Goal: Information Seeking & Learning: Learn about a topic

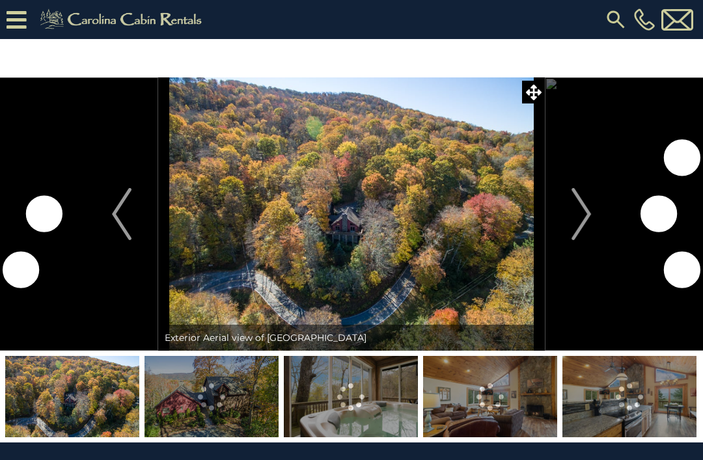
click at [528, 97] on icon at bounding box center [534, 93] width 16 height 16
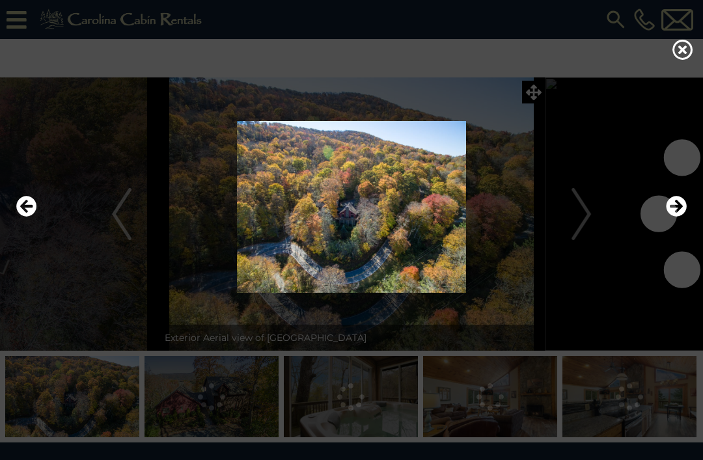
click at [677, 217] on icon "Next" at bounding box center [676, 206] width 21 height 21
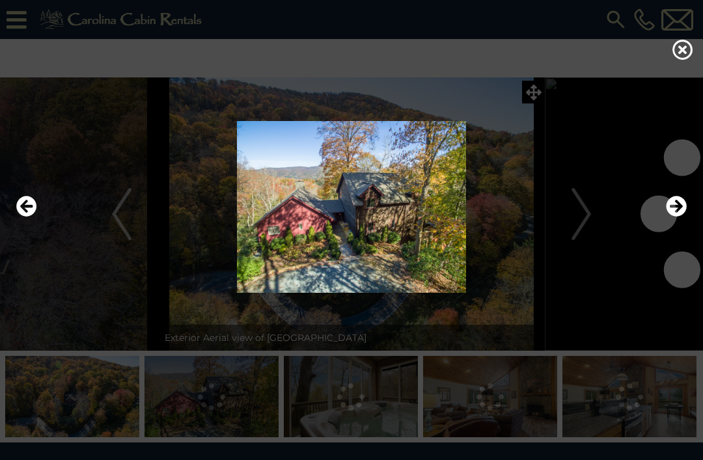
click at [681, 217] on icon "Next" at bounding box center [676, 206] width 21 height 21
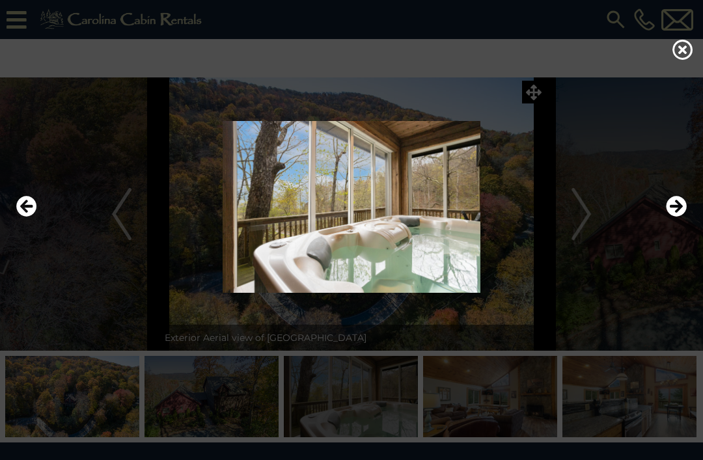
click at [685, 217] on icon "Next" at bounding box center [676, 206] width 21 height 21
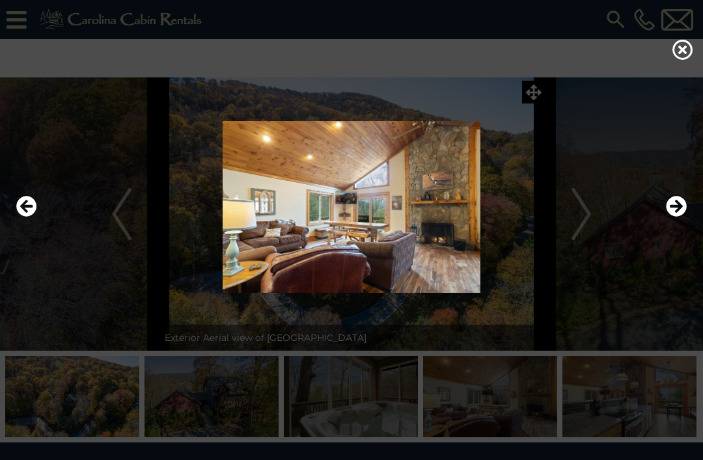
click at [688, 224] on img at bounding box center [351, 207] width 677 height 172
click at [679, 217] on icon "Next" at bounding box center [676, 206] width 21 height 21
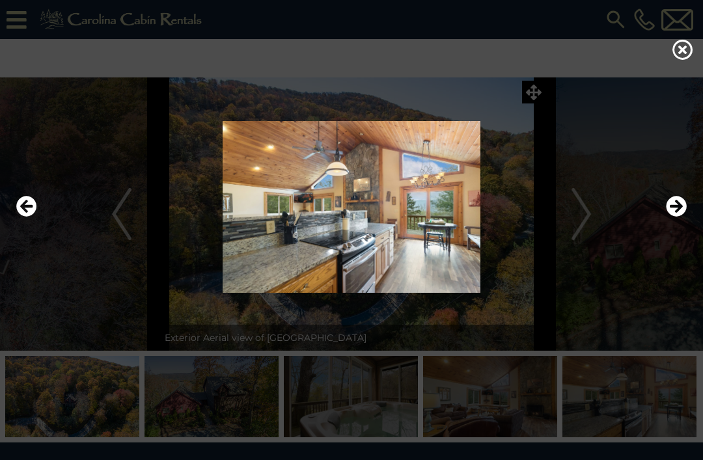
click at [682, 217] on icon "Next" at bounding box center [676, 206] width 21 height 21
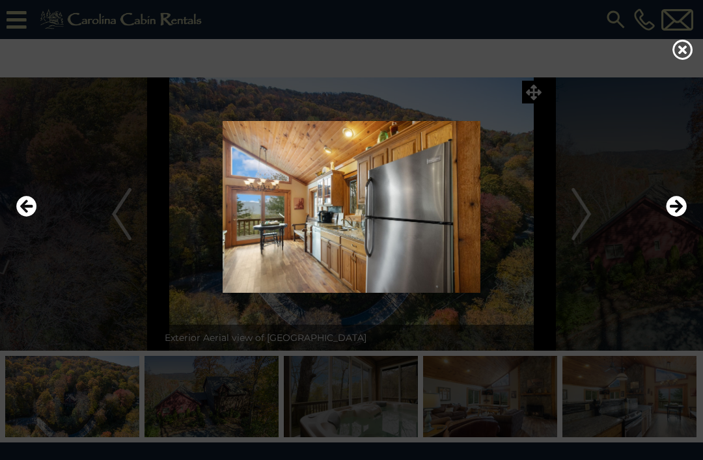
click at [25, 217] on icon "Previous" at bounding box center [26, 206] width 21 height 21
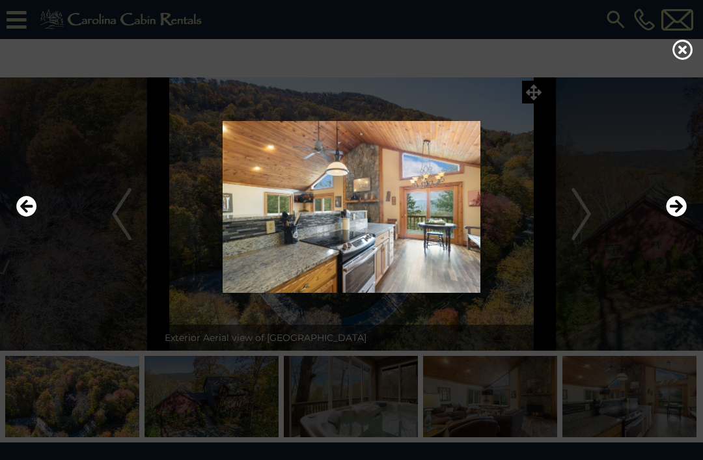
click at [677, 217] on icon "Next" at bounding box center [676, 206] width 21 height 21
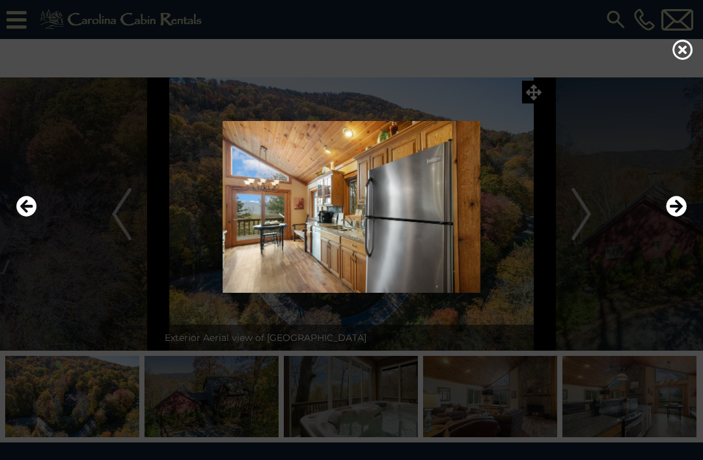
click at [681, 217] on icon "Next" at bounding box center [676, 206] width 21 height 21
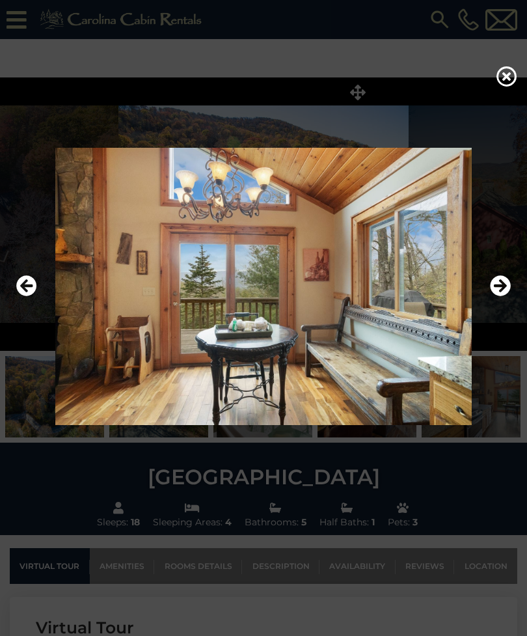
click at [499, 296] on icon "Next" at bounding box center [500, 285] width 21 height 21
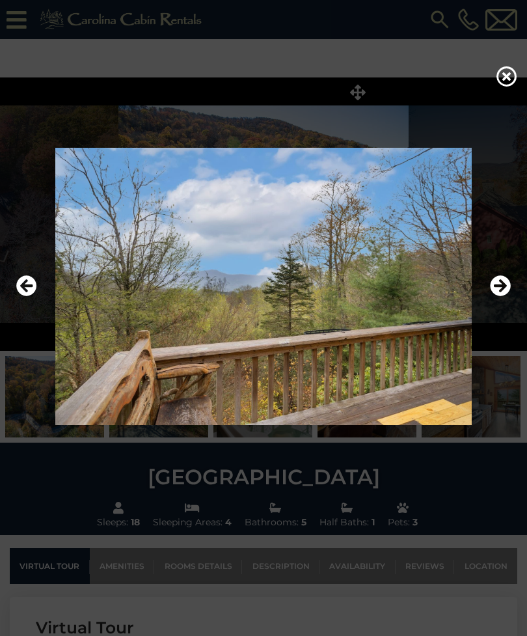
click at [498, 296] on icon "Next" at bounding box center [500, 285] width 21 height 21
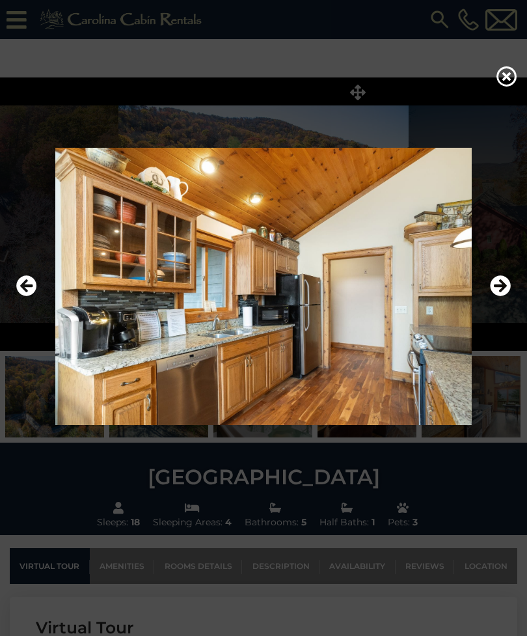
click at [501, 296] on icon "Next" at bounding box center [500, 285] width 21 height 21
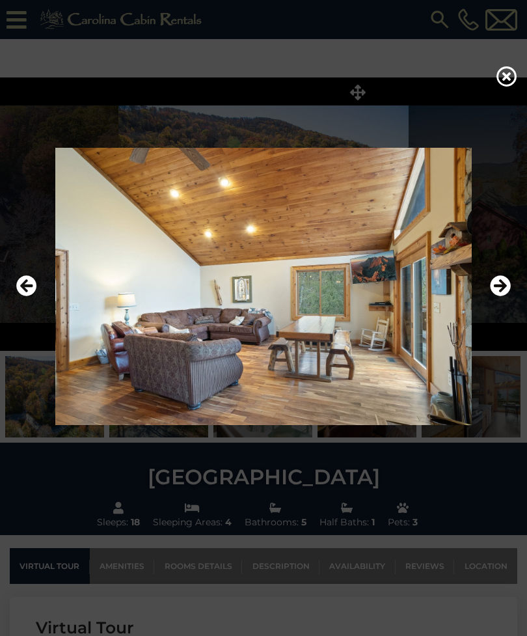
click at [498, 296] on icon "Next" at bounding box center [500, 285] width 21 height 21
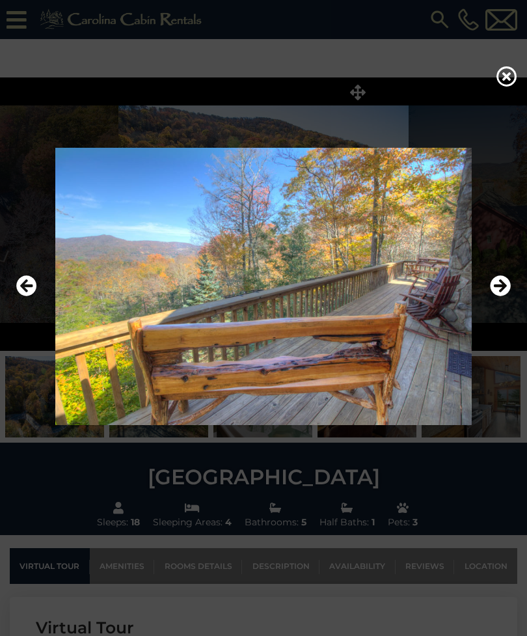
click at [498, 296] on icon "Next" at bounding box center [500, 285] width 21 height 21
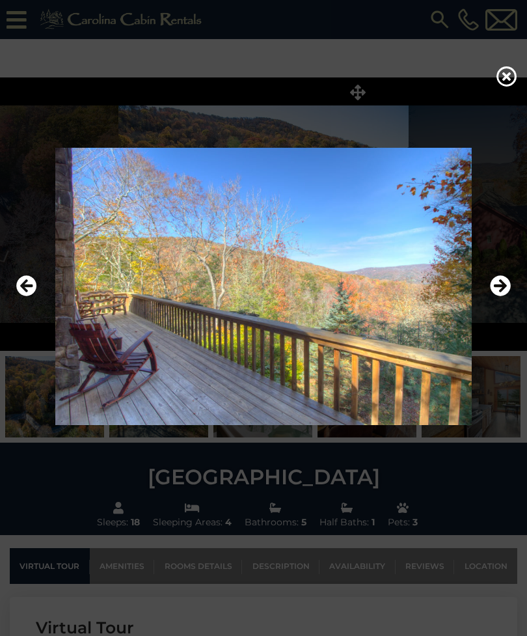
click at [492, 296] on icon "Next" at bounding box center [500, 285] width 21 height 21
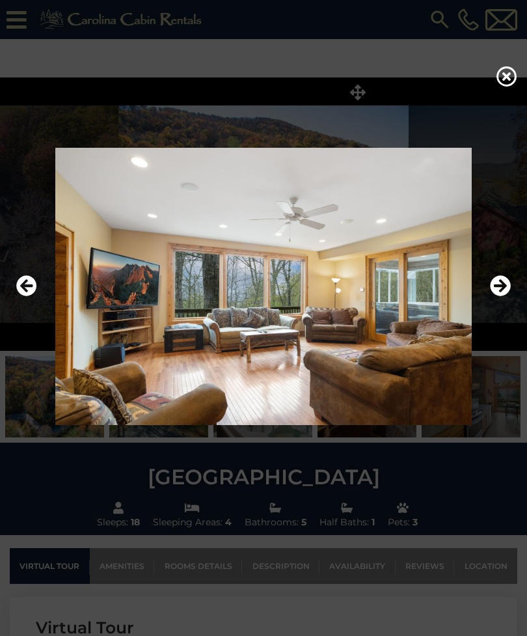
click at [457, 336] on img at bounding box center [263, 286] width 501 height 277
click at [500, 296] on icon "Next" at bounding box center [500, 285] width 21 height 21
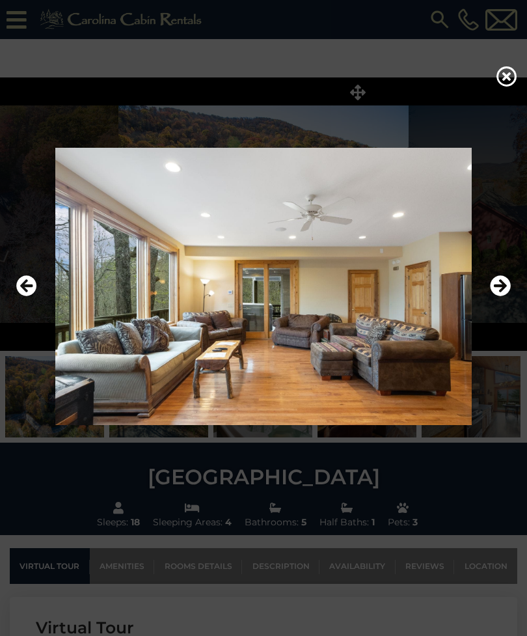
click at [496, 296] on icon "Next" at bounding box center [500, 285] width 21 height 21
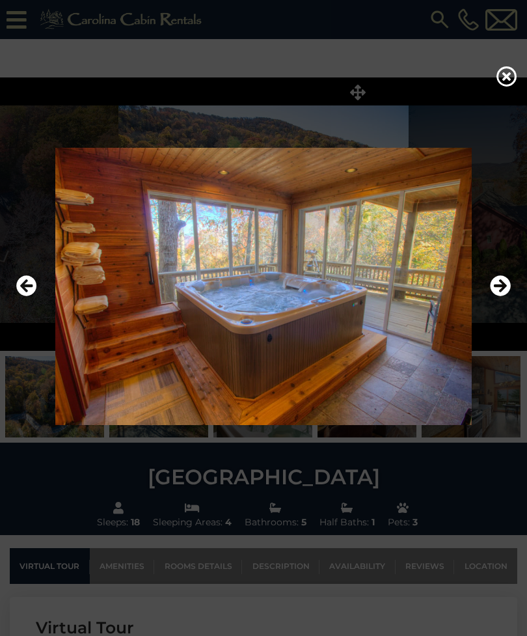
click at [501, 296] on icon "Next" at bounding box center [500, 285] width 21 height 21
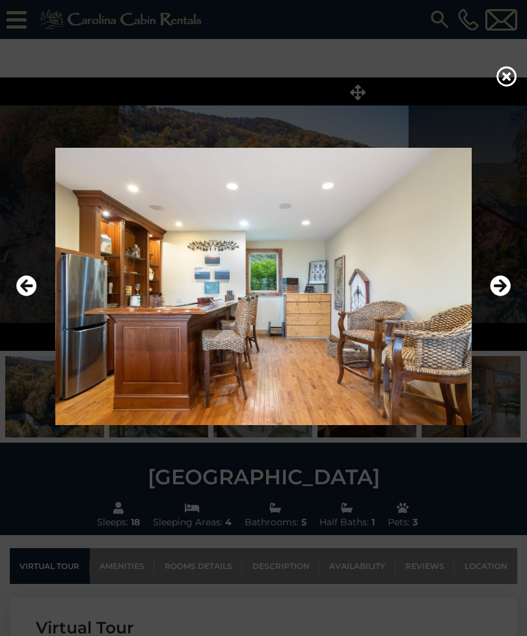
click at [505, 296] on icon "Next" at bounding box center [500, 285] width 21 height 21
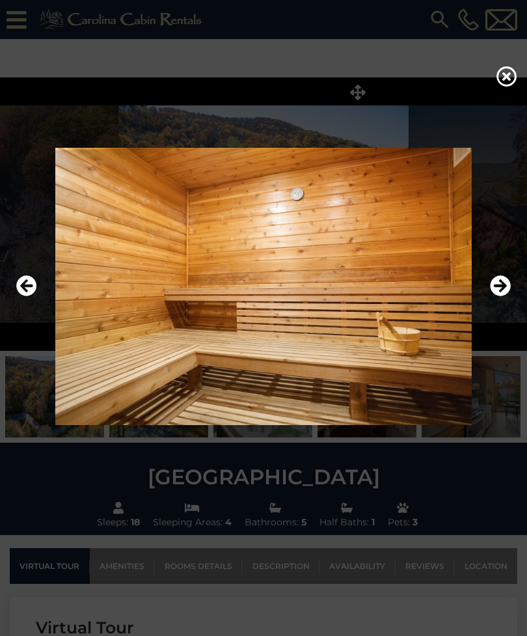
click at [502, 296] on icon "Next" at bounding box center [500, 285] width 21 height 21
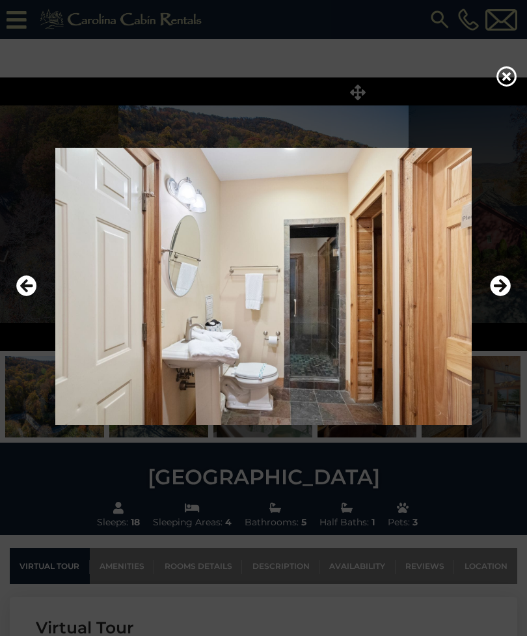
click at [502, 296] on icon "Next" at bounding box center [500, 285] width 21 height 21
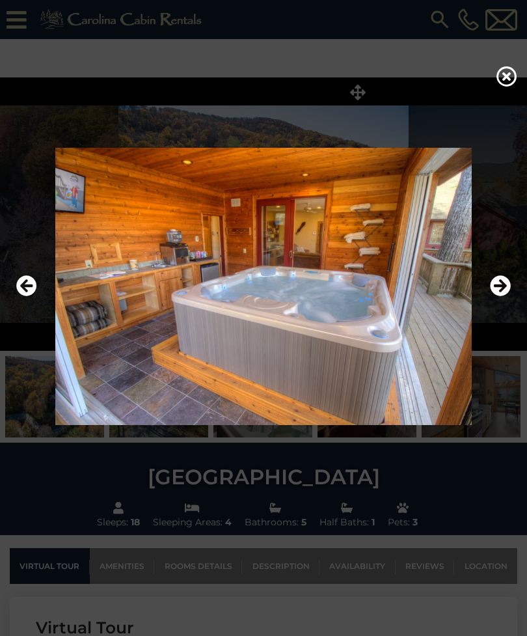
click at [501, 296] on icon "Next" at bounding box center [500, 285] width 21 height 21
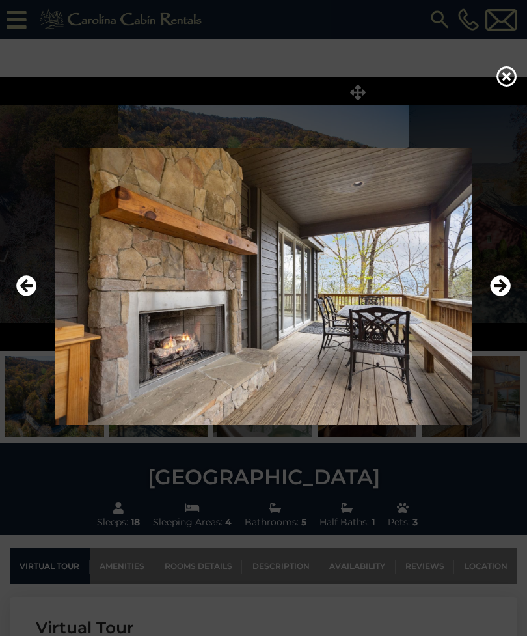
click at [500, 296] on icon "Next" at bounding box center [500, 285] width 21 height 21
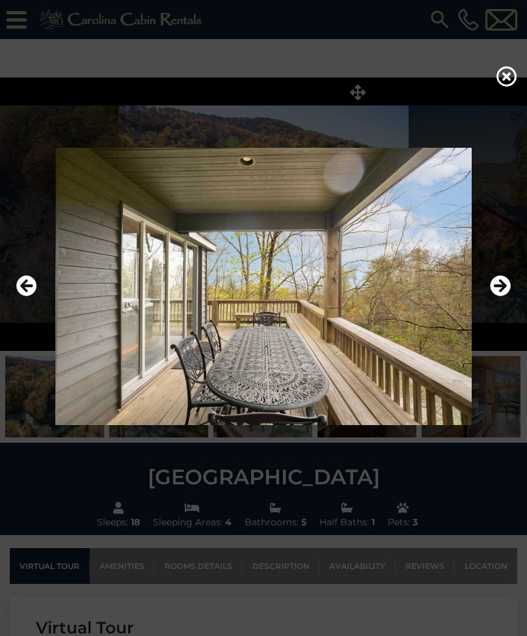
click at [501, 296] on icon "Next" at bounding box center [500, 285] width 21 height 21
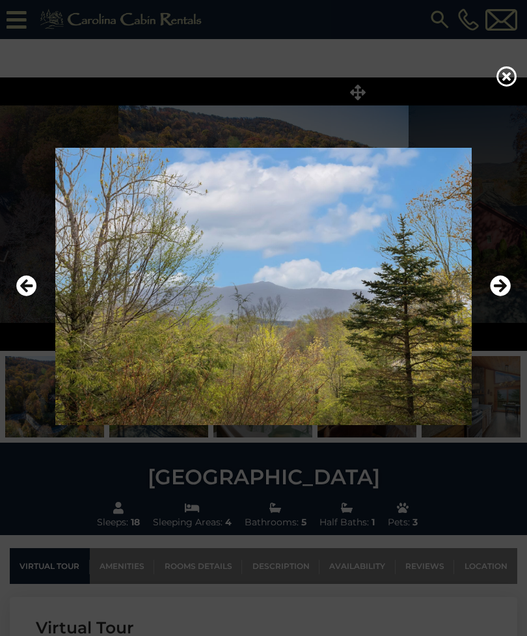
click at [500, 296] on icon "Next" at bounding box center [500, 285] width 21 height 21
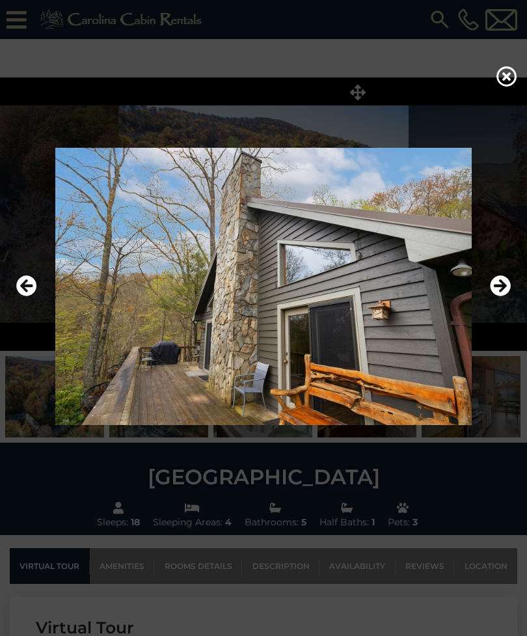
click at [501, 296] on icon "Next" at bounding box center [500, 285] width 21 height 21
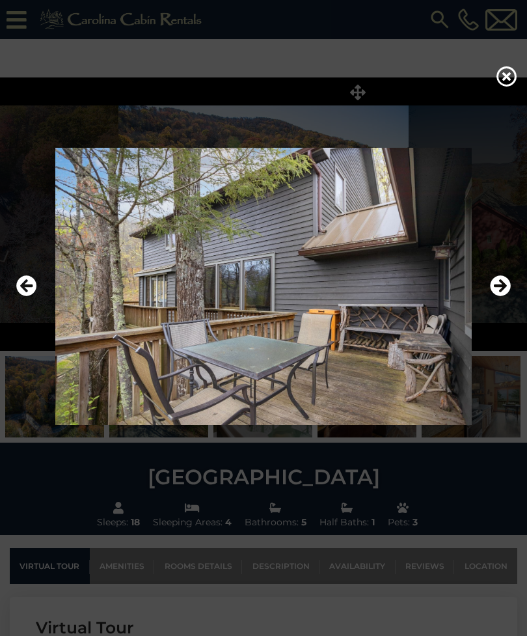
click at [501, 296] on icon "Next" at bounding box center [500, 285] width 21 height 21
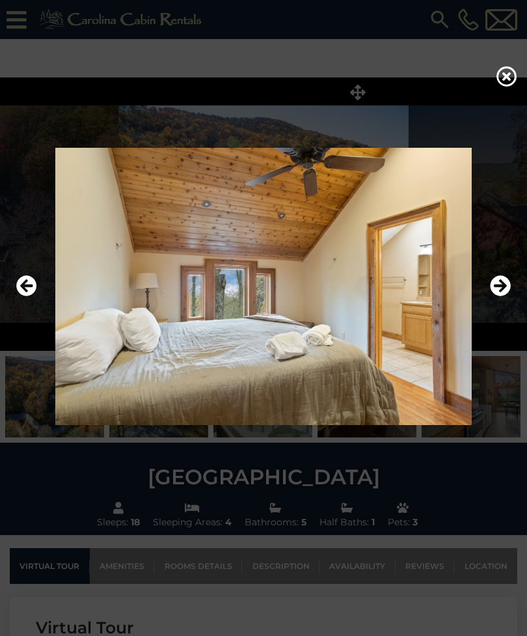
click at [505, 296] on icon "Next" at bounding box center [500, 285] width 21 height 21
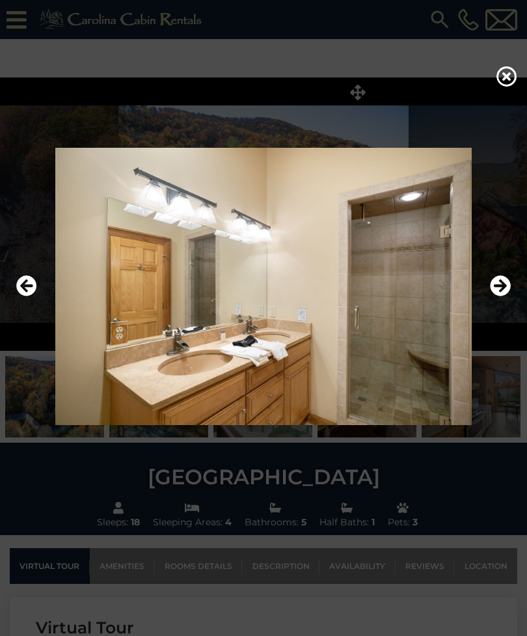
click at [506, 296] on icon "Next" at bounding box center [500, 285] width 21 height 21
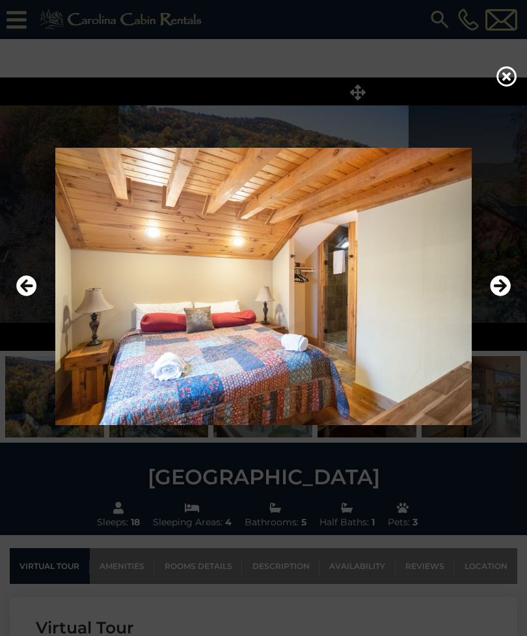
click at [500, 296] on icon "Next" at bounding box center [500, 285] width 21 height 21
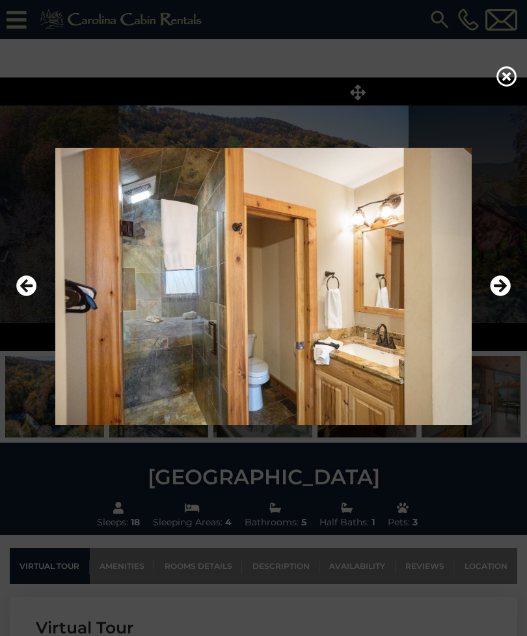
click at [504, 296] on icon "Next" at bounding box center [500, 285] width 21 height 21
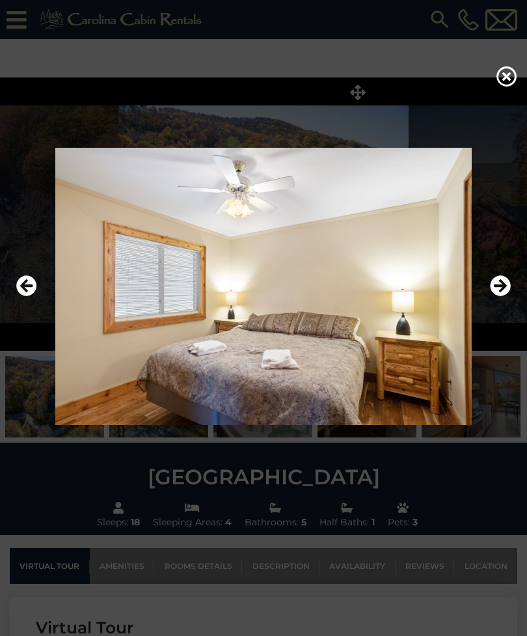
click at [502, 296] on icon "Next" at bounding box center [500, 285] width 21 height 21
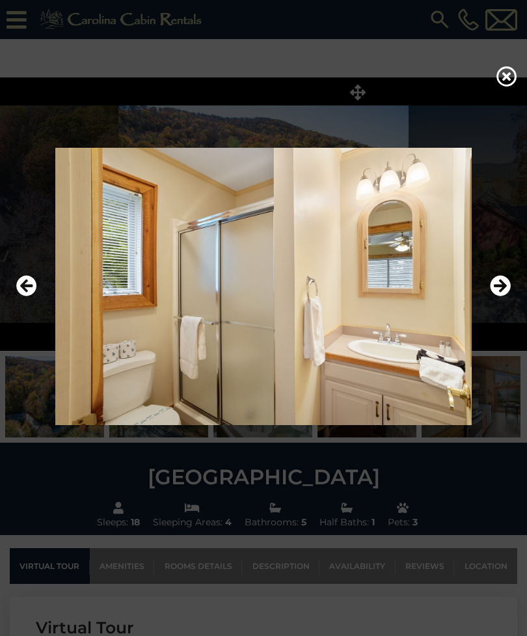
click at [502, 296] on icon "Next" at bounding box center [500, 285] width 21 height 21
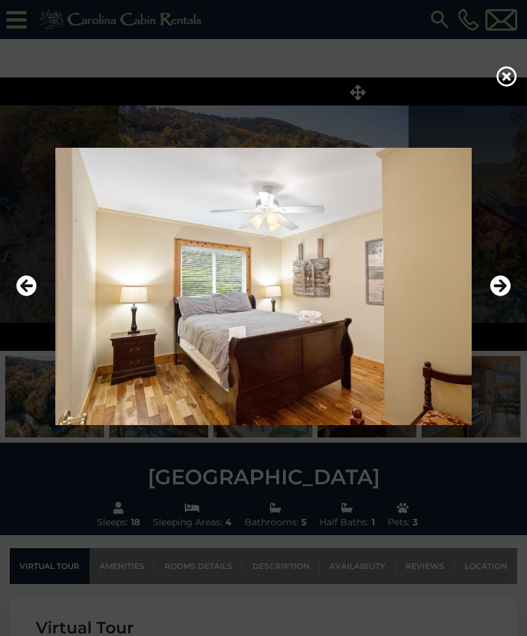
click at [499, 296] on icon "Next" at bounding box center [500, 285] width 21 height 21
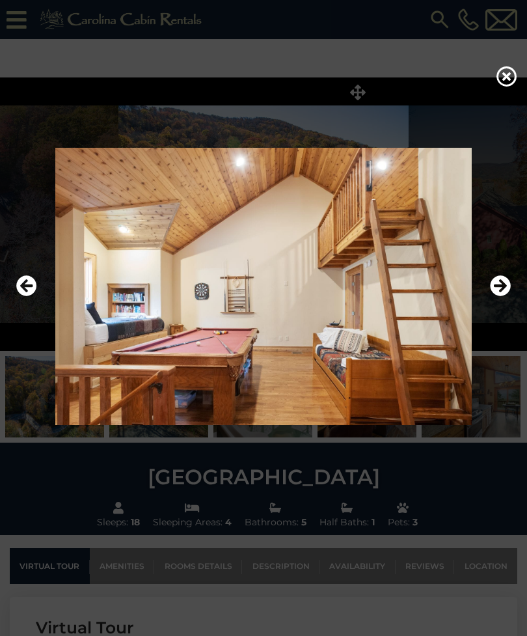
click at [498, 296] on icon "Next" at bounding box center [500, 285] width 21 height 21
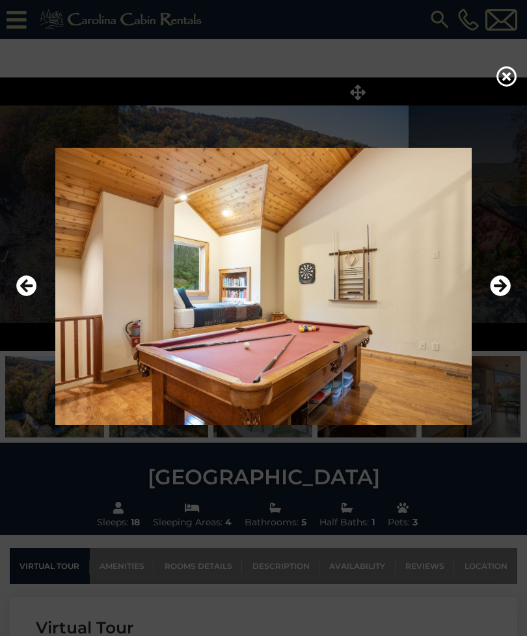
click at [501, 296] on icon "Next" at bounding box center [500, 285] width 21 height 21
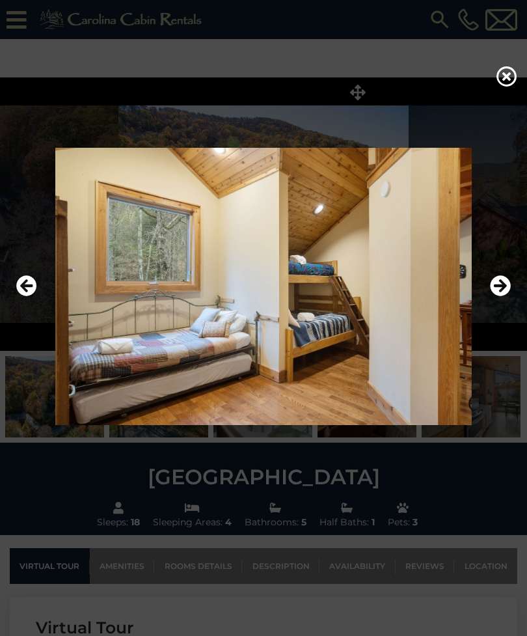
click at [502, 296] on icon "Next" at bounding box center [500, 285] width 21 height 21
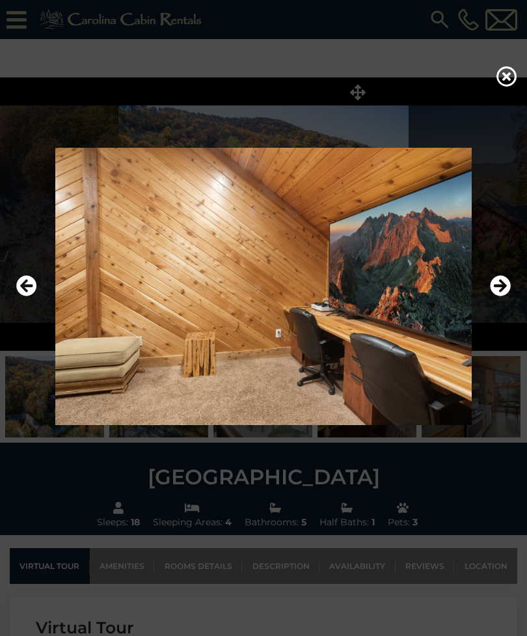
click at [502, 296] on icon "Next" at bounding box center [500, 285] width 21 height 21
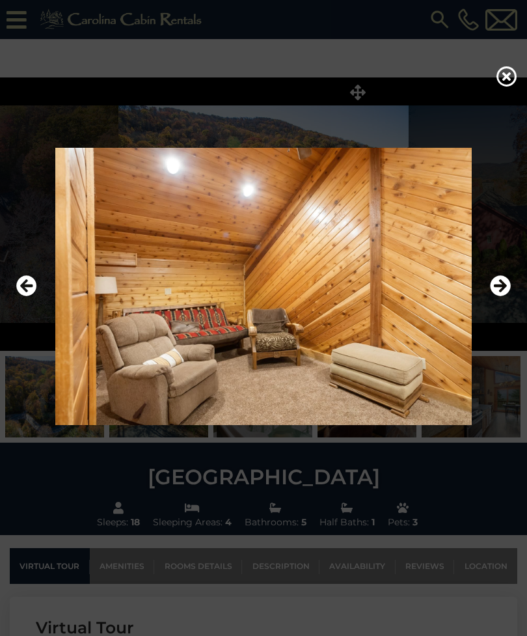
click at [503, 296] on icon "Next" at bounding box center [500, 285] width 21 height 21
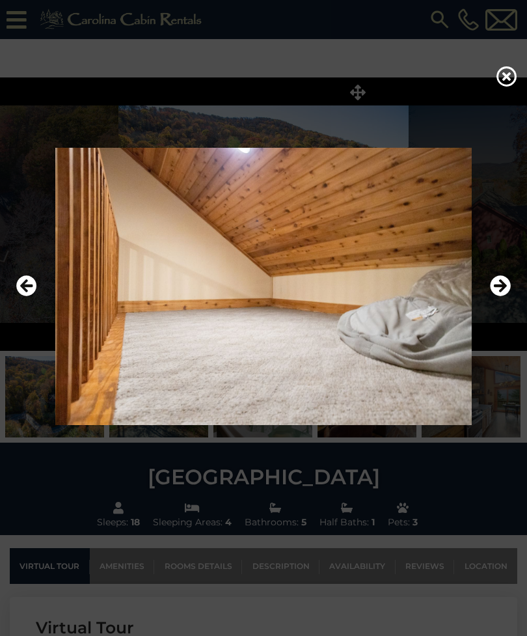
click at [502, 296] on icon "Next" at bounding box center [500, 285] width 21 height 21
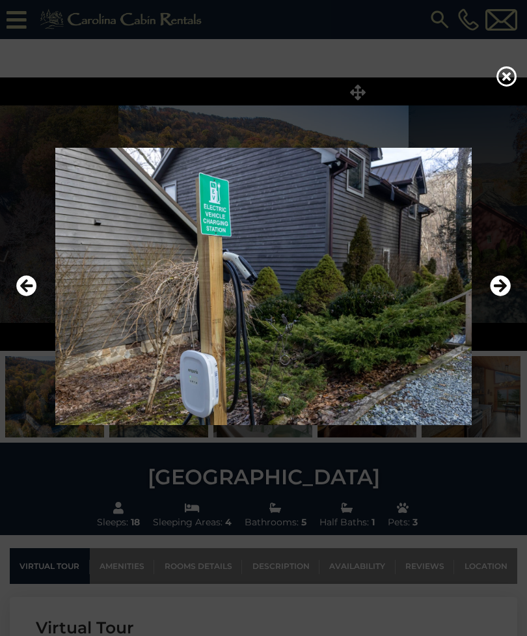
click at [506, 296] on icon "Next" at bounding box center [500, 285] width 21 height 21
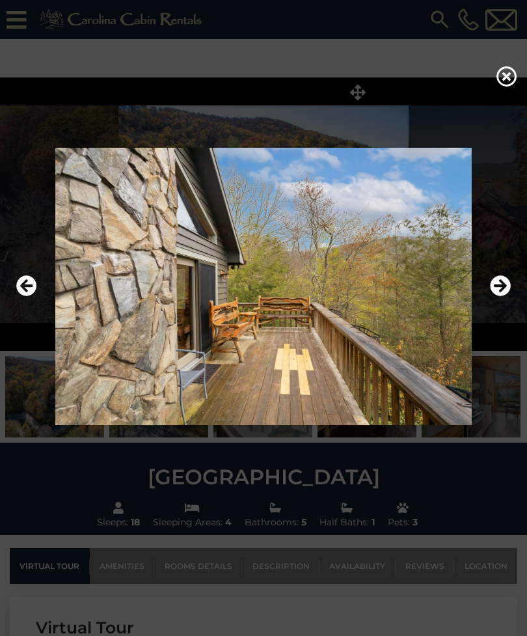
click at [502, 296] on icon "Next" at bounding box center [500, 285] width 21 height 21
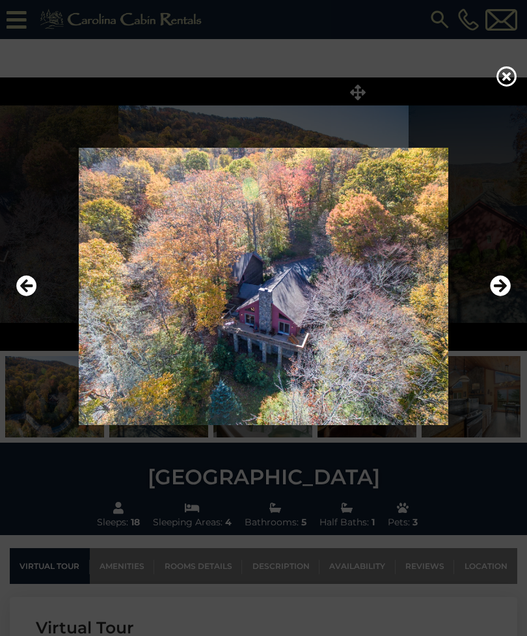
click at [500, 296] on icon "Next" at bounding box center [500, 285] width 21 height 21
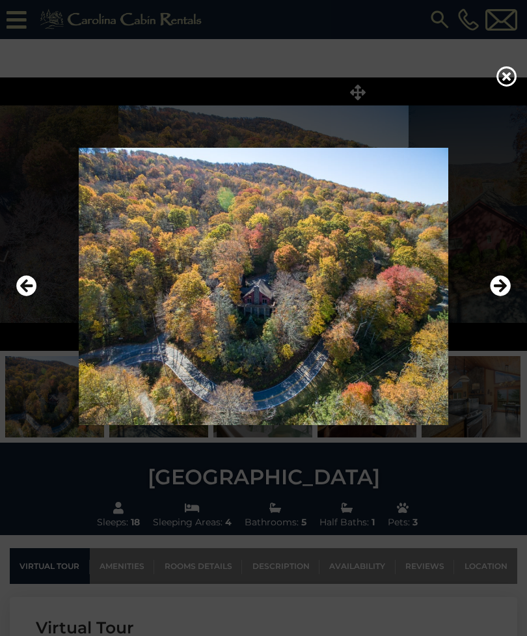
click at [500, 296] on icon "Next" at bounding box center [500, 285] width 21 height 21
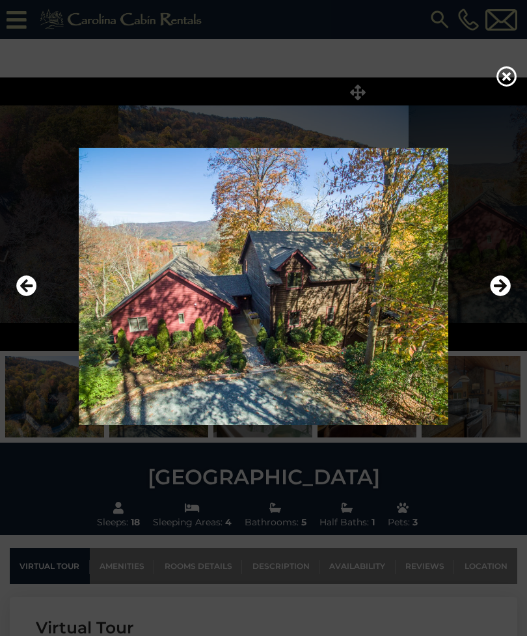
click at [500, 296] on icon "Next" at bounding box center [500, 285] width 21 height 21
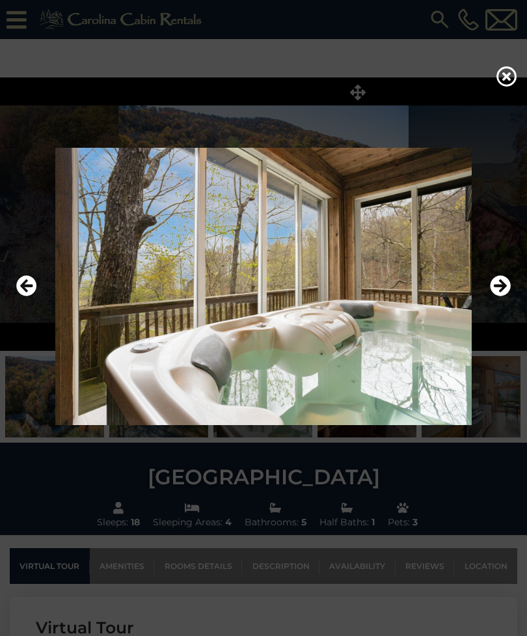
click at [495, 296] on icon "Next" at bounding box center [500, 285] width 21 height 21
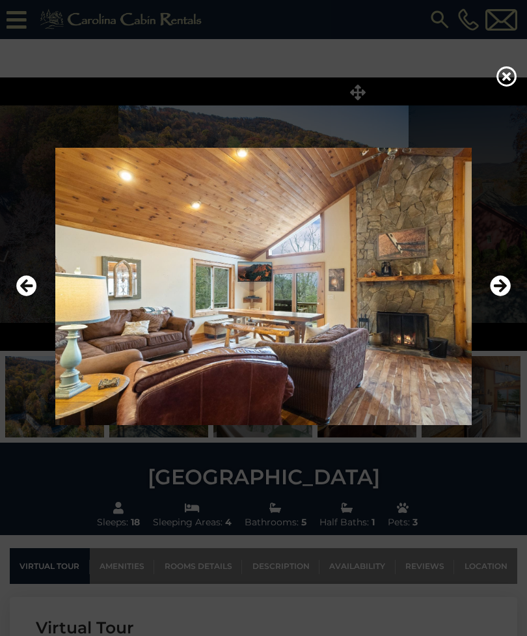
click at [500, 296] on icon "Next" at bounding box center [500, 285] width 21 height 21
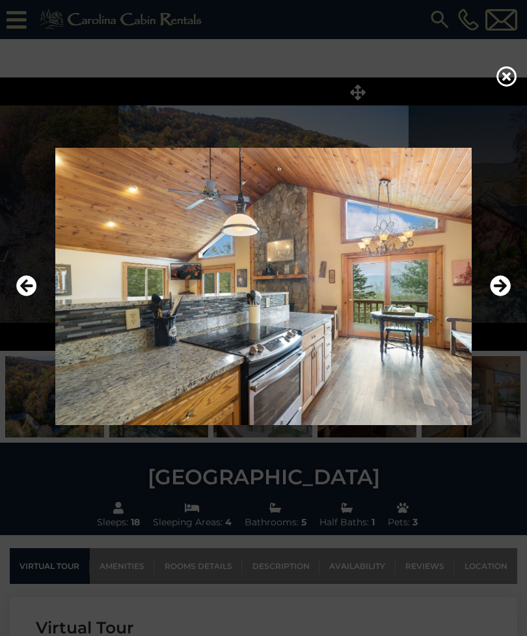
click at [500, 296] on icon "Next" at bounding box center [500, 285] width 21 height 21
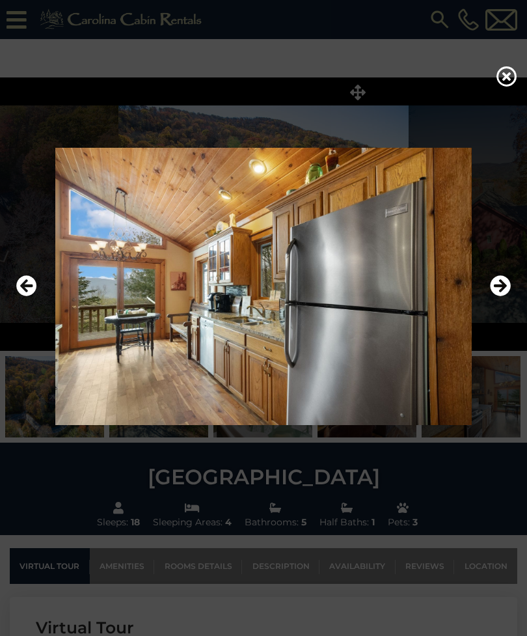
click at [0, 301] on div at bounding box center [263, 286] width 527 height 381
click at [500, 296] on icon "Next" at bounding box center [500, 285] width 21 height 21
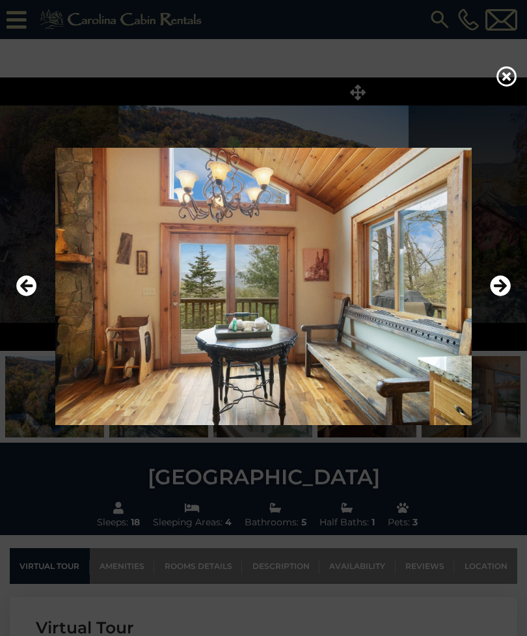
click at [502, 296] on icon "Next" at bounding box center [500, 285] width 21 height 21
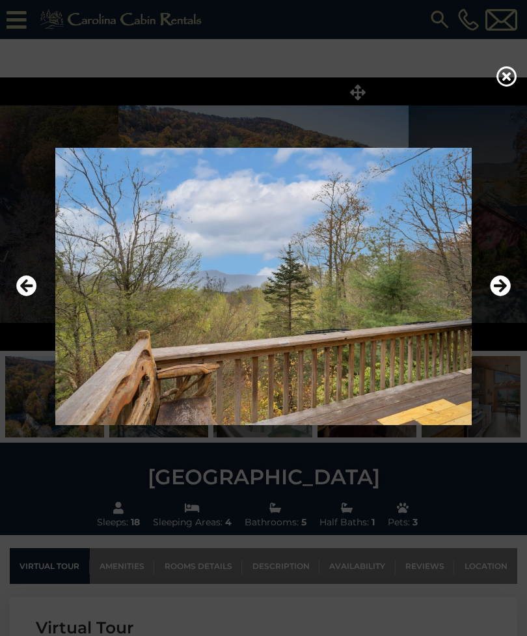
click at [503, 296] on icon "Next" at bounding box center [500, 285] width 21 height 21
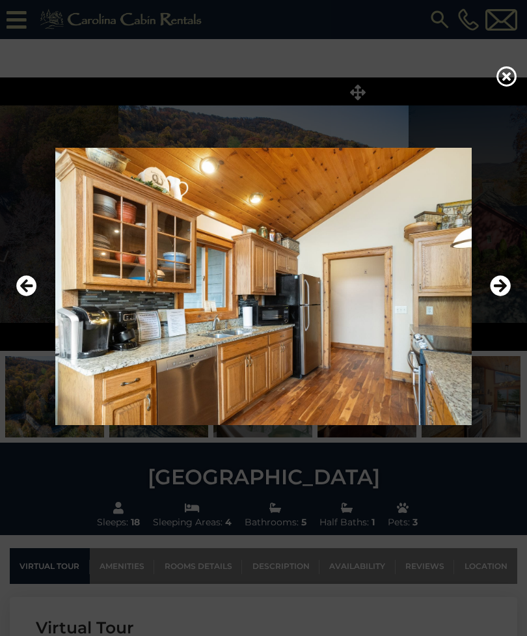
click at [503, 296] on icon "Next" at bounding box center [500, 285] width 21 height 21
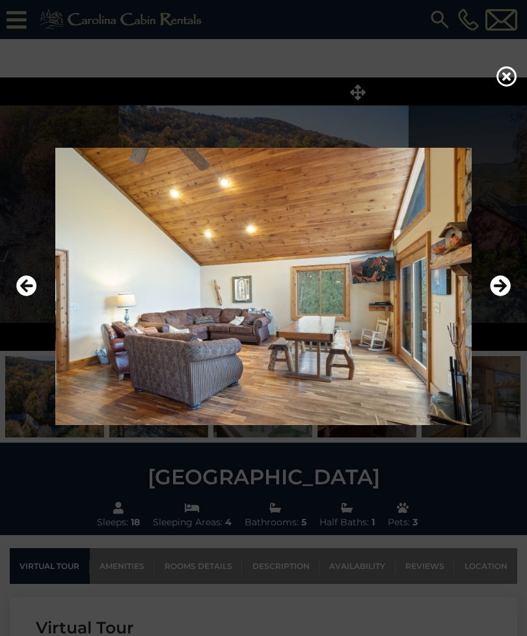
click at [507, 296] on icon "Next" at bounding box center [500, 285] width 21 height 21
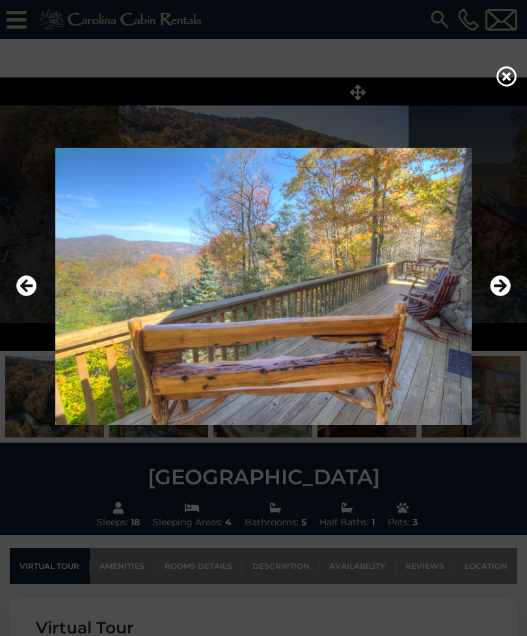
click at [502, 296] on icon "Next" at bounding box center [500, 285] width 21 height 21
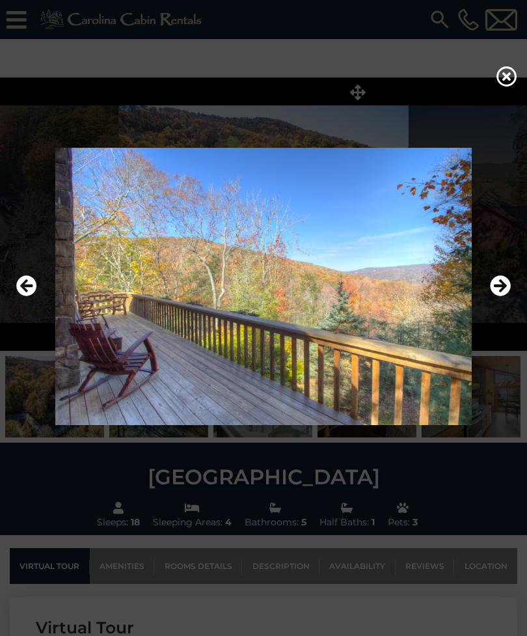
click at [503, 296] on icon "Next" at bounding box center [500, 285] width 21 height 21
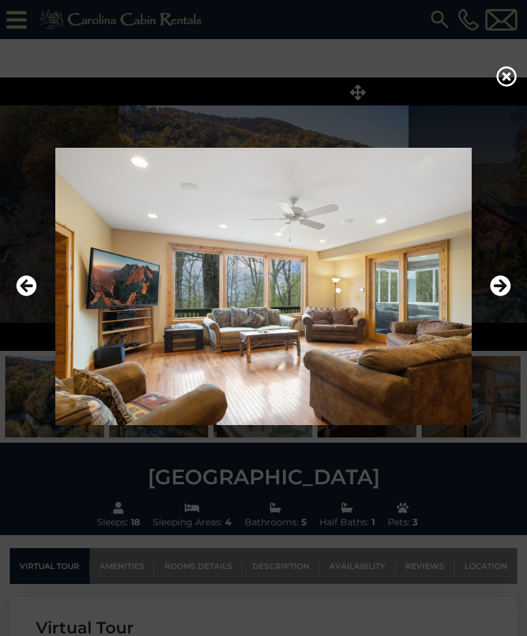
click at [504, 296] on icon "Next" at bounding box center [500, 285] width 21 height 21
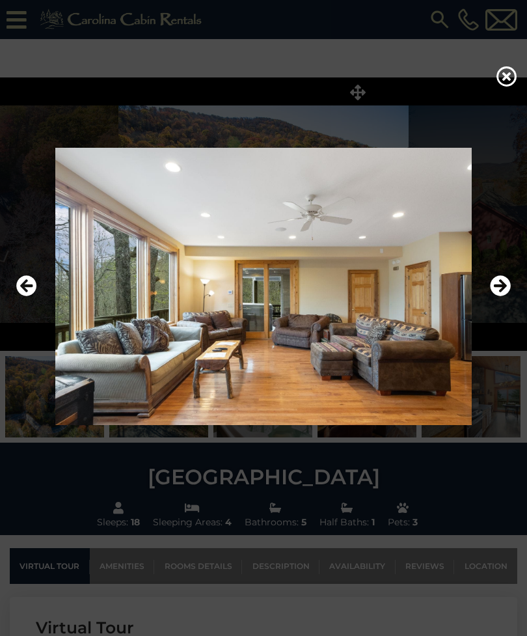
click at [499, 296] on icon "Next" at bounding box center [500, 285] width 21 height 21
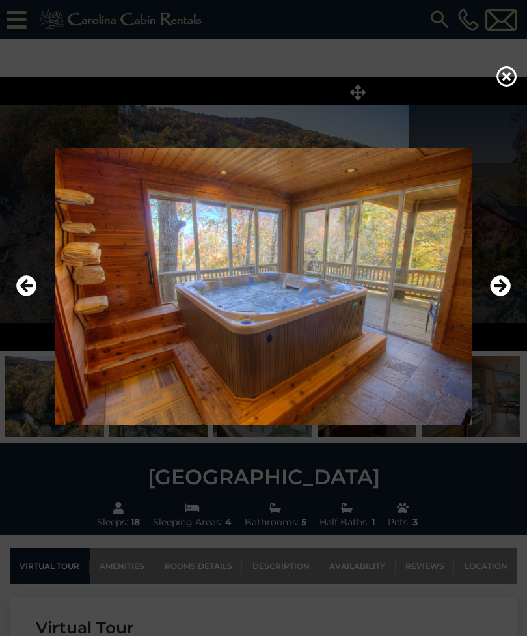
click at [501, 296] on icon "Next" at bounding box center [500, 285] width 21 height 21
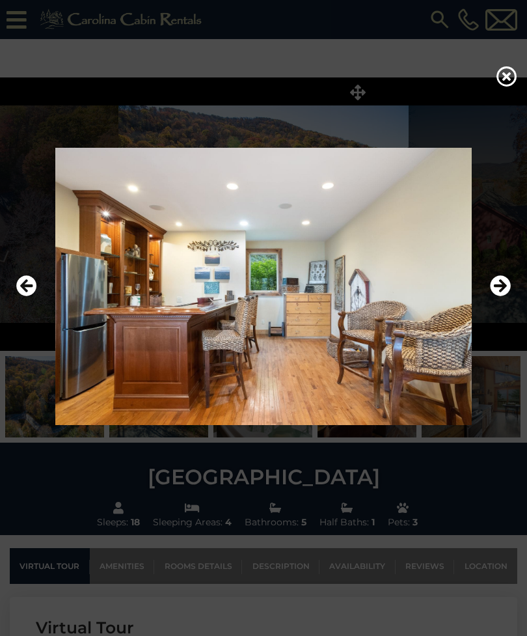
click at [501, 296] on icon "Next" at bounding box center [500, 285] width 21 height 21
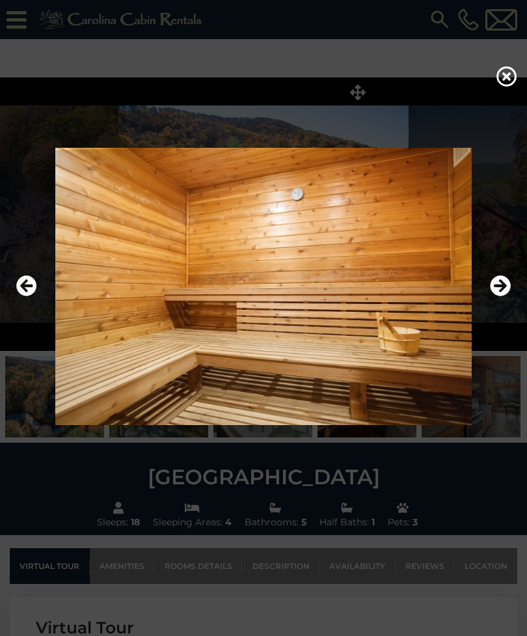
click at [500, 296] on icon "Next" at bounding box center [500, 285] width 21 height 21
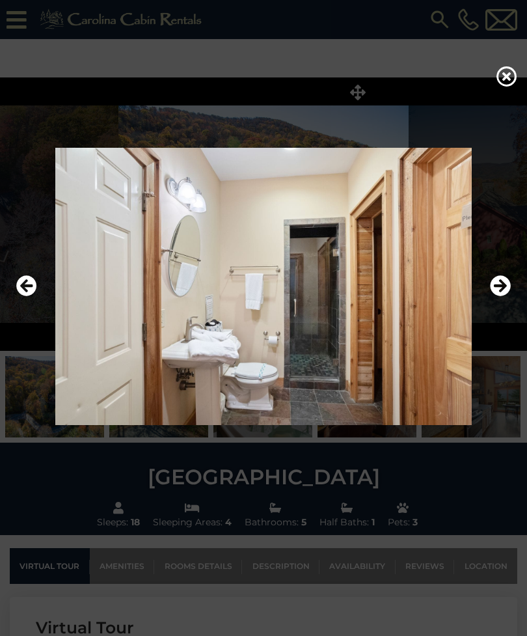
click at [496, 296] on icon "Next" at bounding box center [500, 285] width 21 height 21
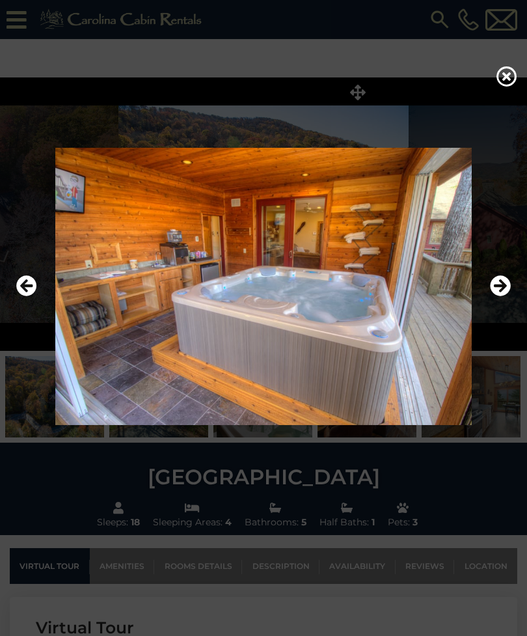
click at [501, 296] on icon "Next" at bounding box center [500, 285] width 21 height 21
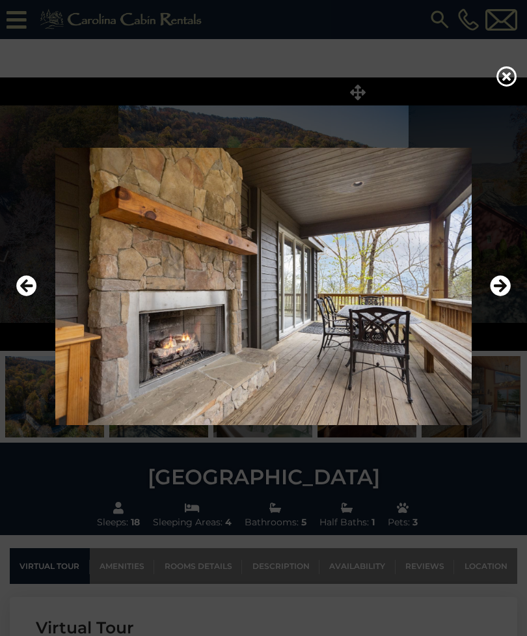
click at [502, 296] on icon "Next" at bounding box center [500, 285] width 21 height 21
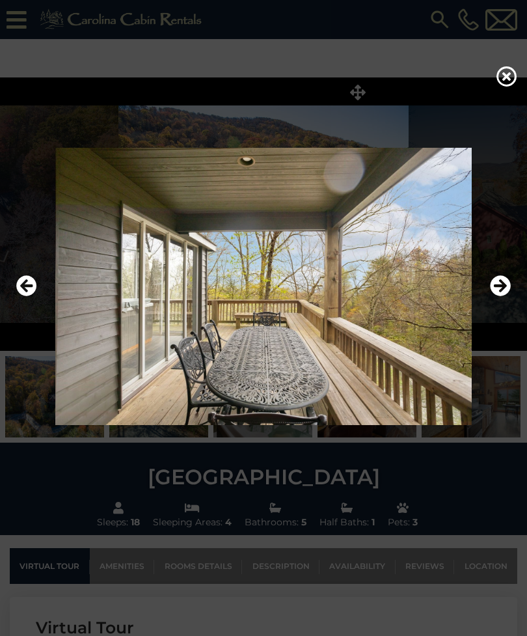
click at [504, 296] on icon "Next" at bounding box center [500, 285] width 21 height 21
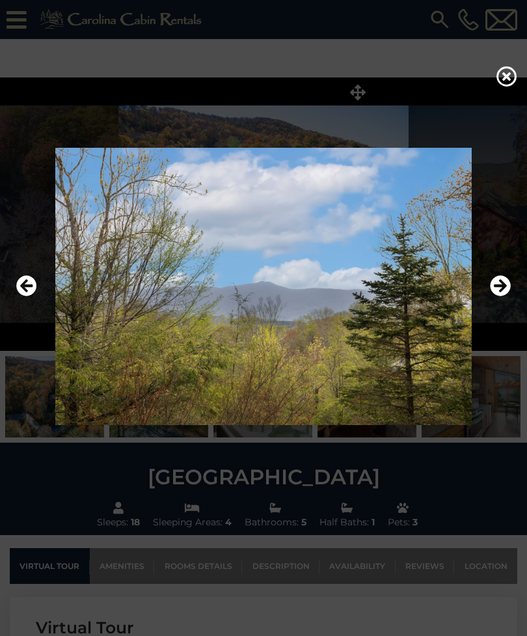
click at [509, 77] on icon at bounding box center [506, 76] width 21 height 21
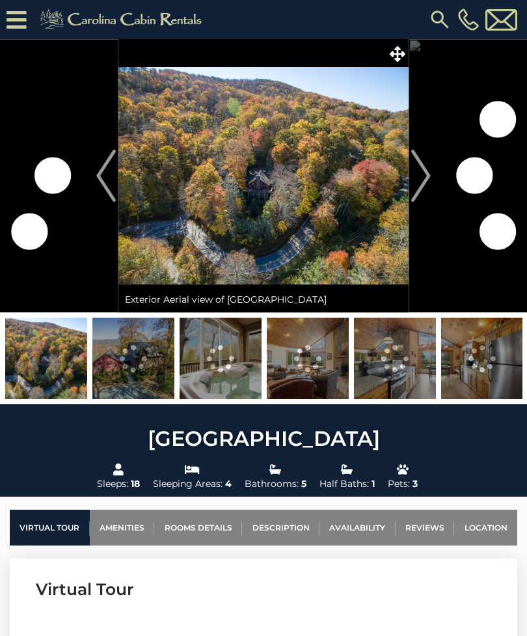
click at [394, 51] on icon at bounding box center [398, 54] width 16 height 16
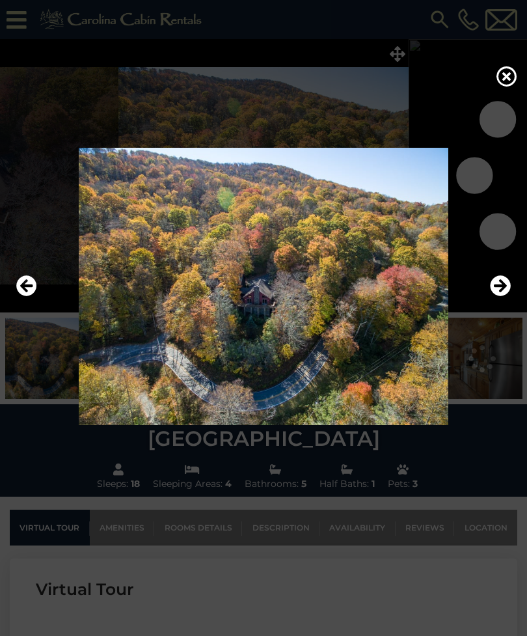
click at [501, 296] on icon "Next" at bounding box center [500, 285] width 21 height 21
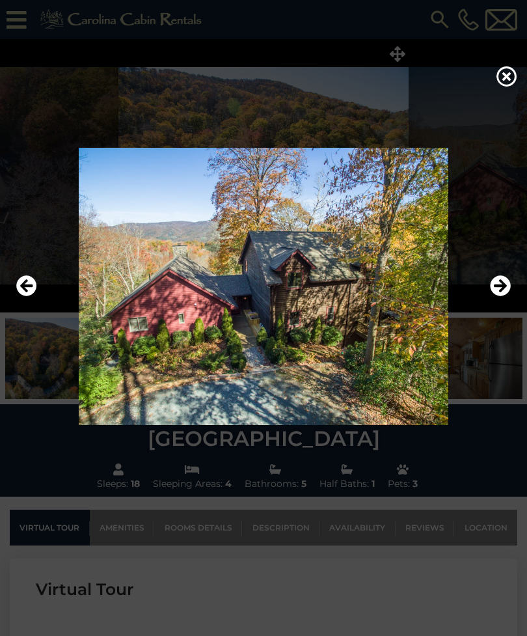
click at [502, 296] on icon "Next" at bounding box center [500, 285] width 21 height 21
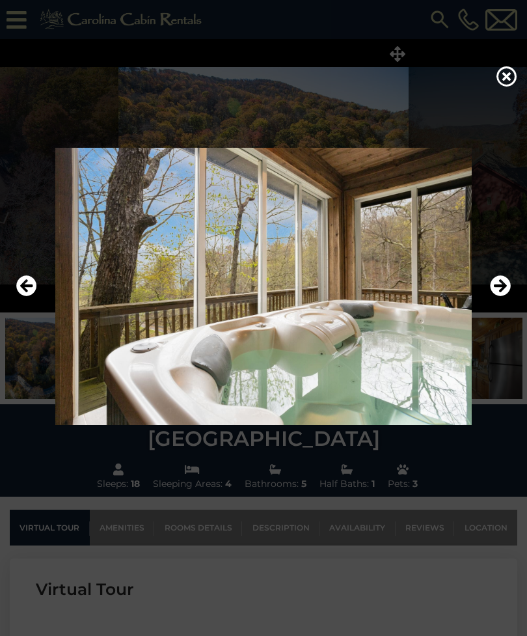
click at [501, 296] on icon "Next" at bounding box center [500, 285] width 21 height 21
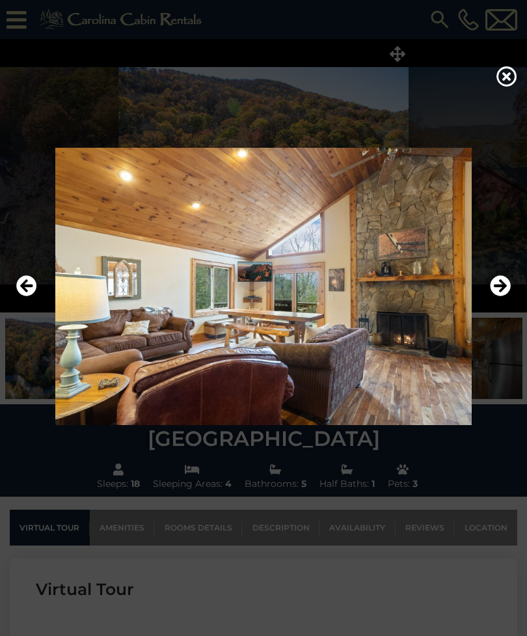
click at [502, 296] on icon "Next" at bounding box center [500, 285] width 21 height 21
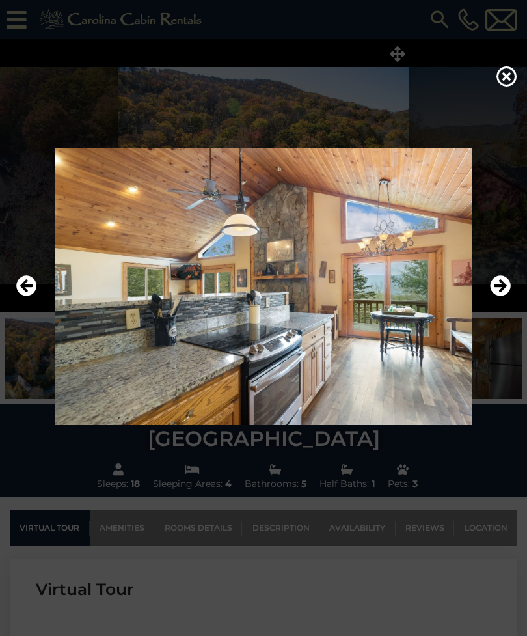
click at [27, 296] on icon "Previous" at bounding box center [26, 285] width 21 height 21
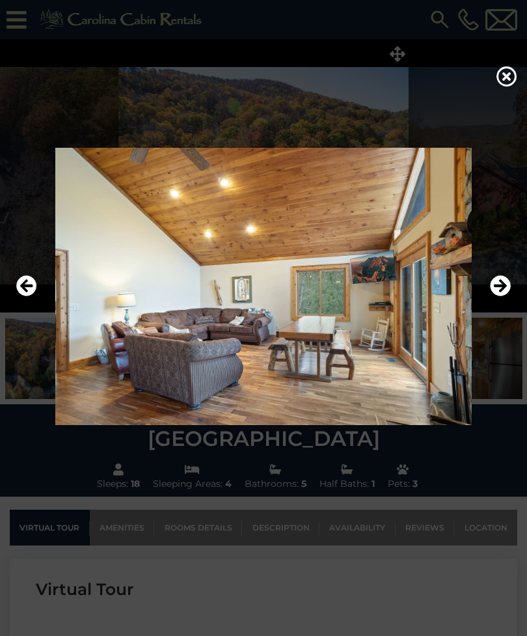
click at [497, 296] on icon "Next" at bounding box center [500, 285] width 21 height 21
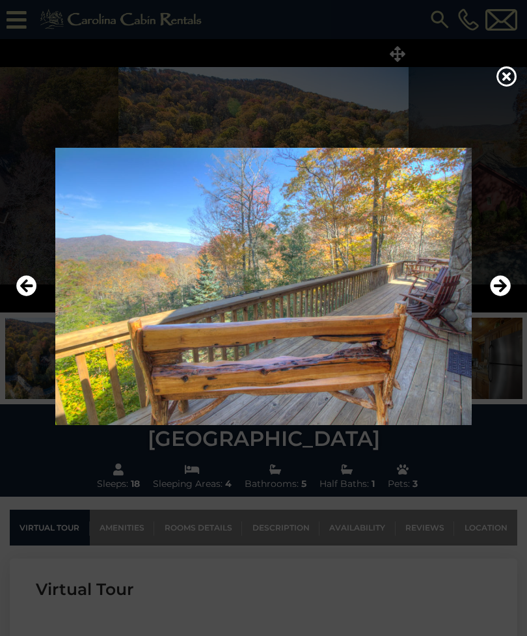
click at [499, 296] on icon "Next" at bounding box center [500, 285] width 21 height 21
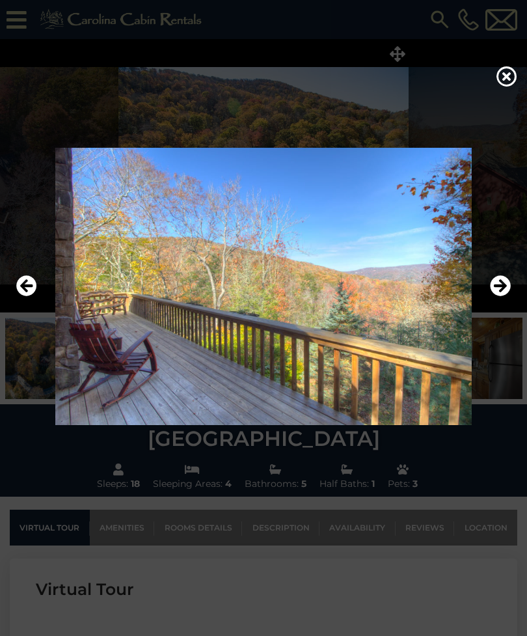
click at [502, 296] on icon "Next" at bounding box center [500, 285] width 21 height 21
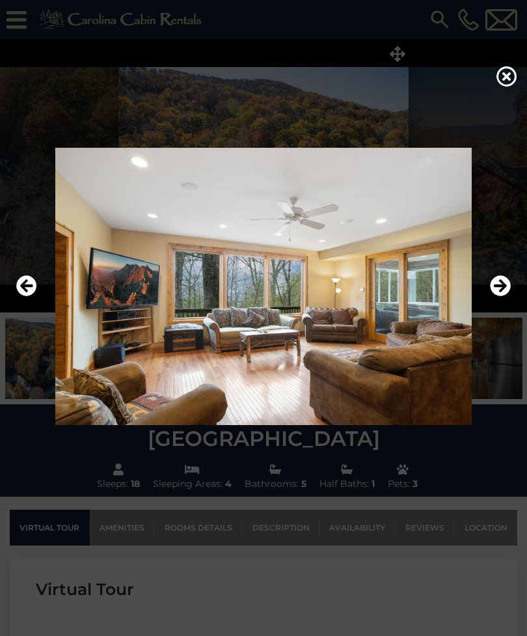
click at [28, 296] on icon "Previous" at bounding box center [26, 285] width 21 height 21
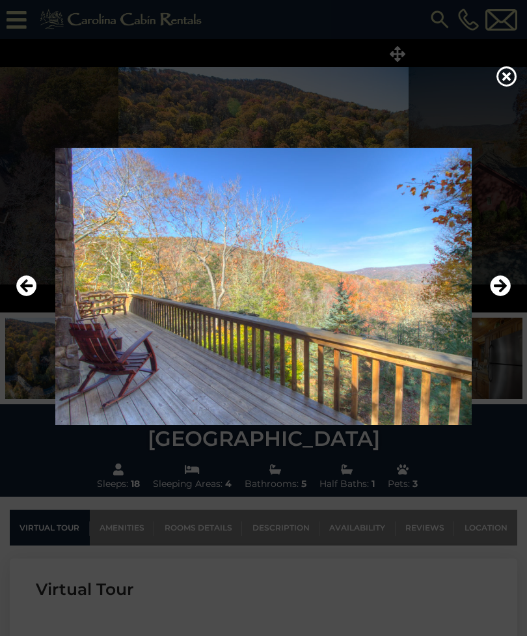
click at [499, 296] on icon "Next" at bounding box center [500, 285] width 21 height 21
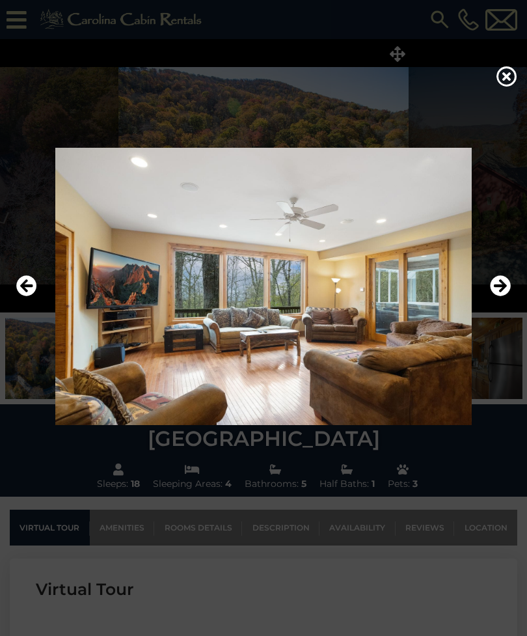
click at [501, 296] on icon "Next" at bounding box center [500, 285] width 21 height 21
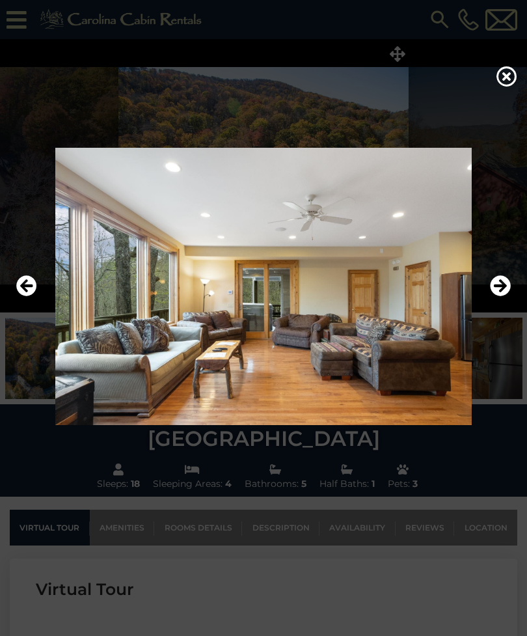
click at [500, 296] on icon "Next" at bounding box center [500, 285] width 21 height 21
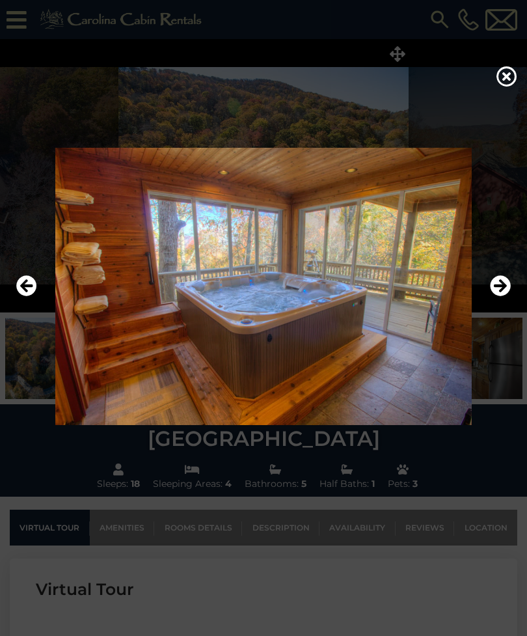
click at [501, 296] on icon "Next" at bounding box center [500, 285] width 21 height 21
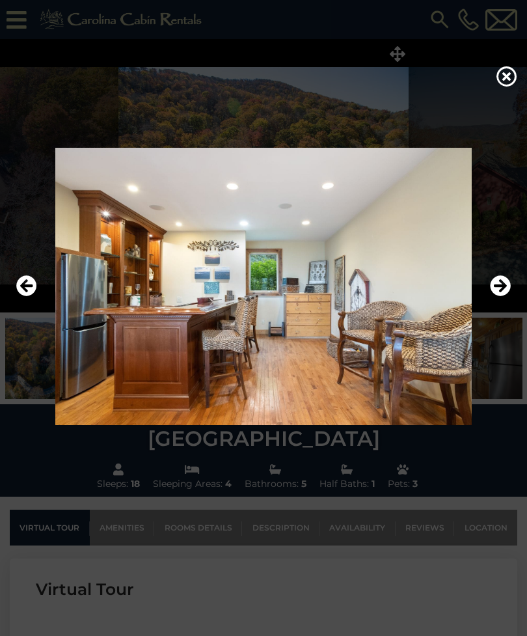
click at [500, 296] on icon "Next" at bounding box center [500, 285] width 21 height 21
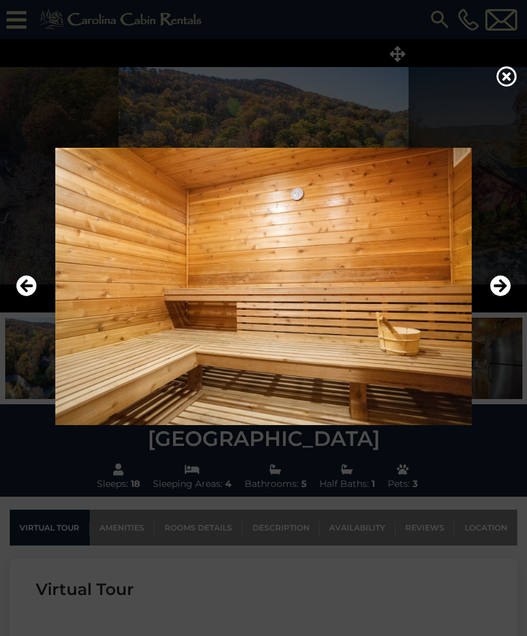
click at [498, 296] on icon "Next" at bounding box center [500, 285] width 21 height 21
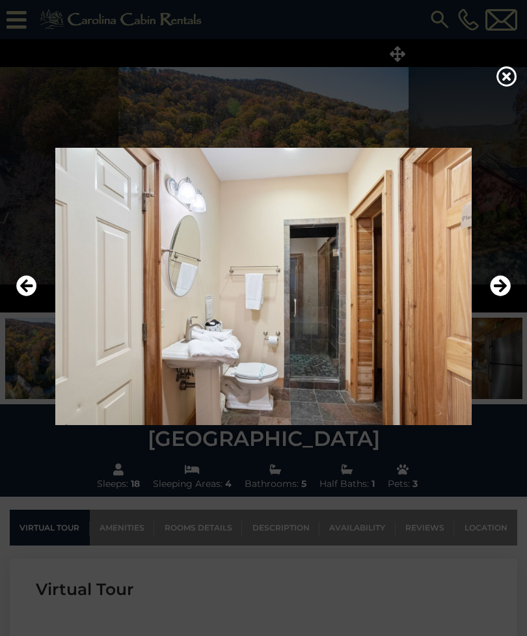
click at [496, 296] on icon "Next" at bounding box center [500, 285] width 21 height 21
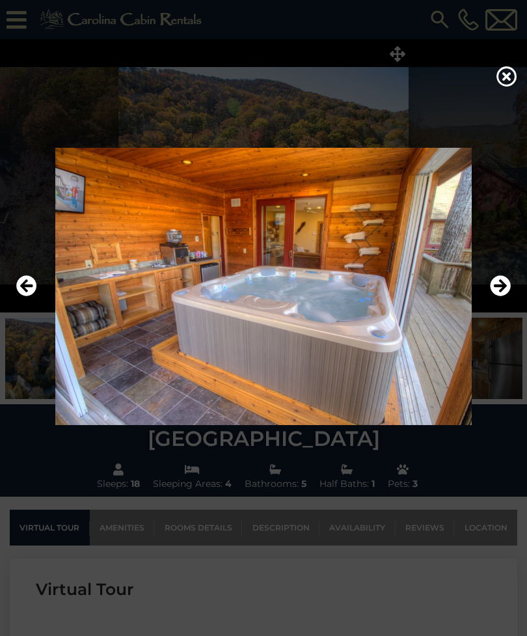
click at [500, 296] on icon "Next" at bounding box center [500, 285] width 21 height 21
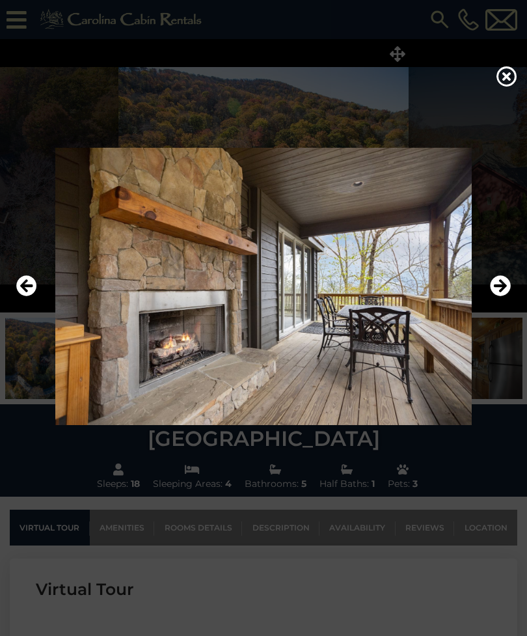
click at [498, 296] on icon "Next" at bounding box center [500, 285] width 21 height 21
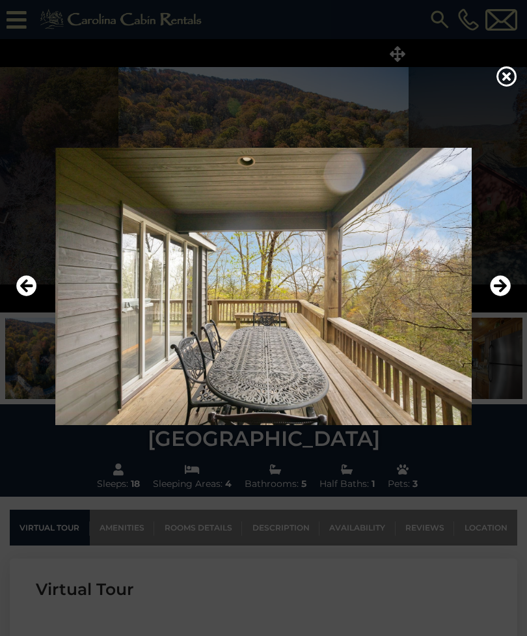
click at [498, 296] on icon "Next" at bounding box center [500, 285] width 21 height 21
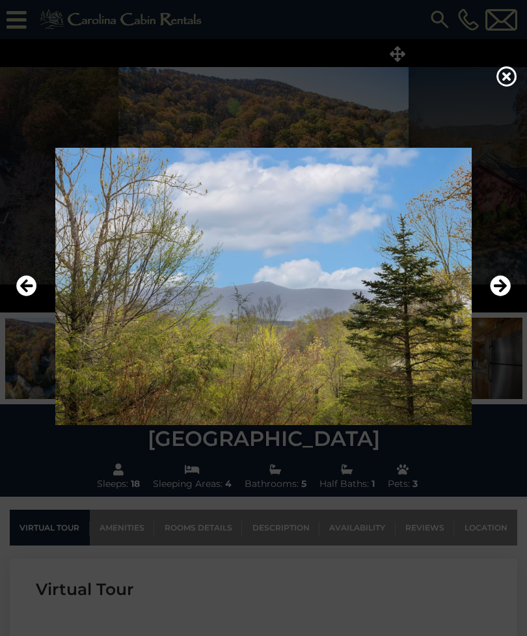
click at [499, 296] on icon "Next" at bounding box center [500, 285] width 21 height 21
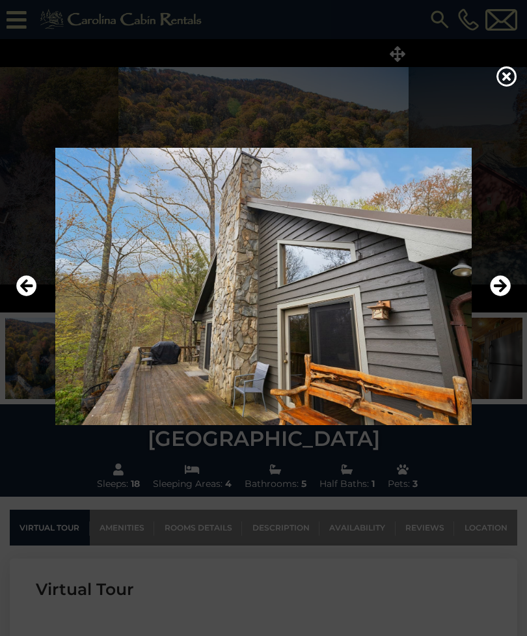
click at [495, 296] on icon "Next" at bounding box center [500, 285] width 21 height 21
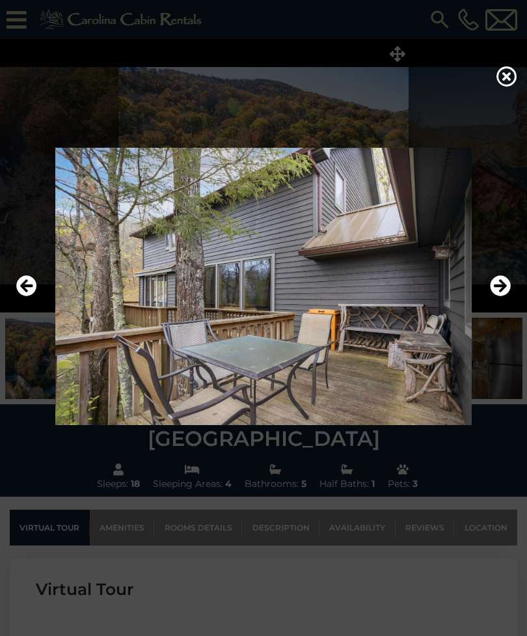
click at [495, 296] on icon "Next" at bounding box center [500, 285] width 21 height 21
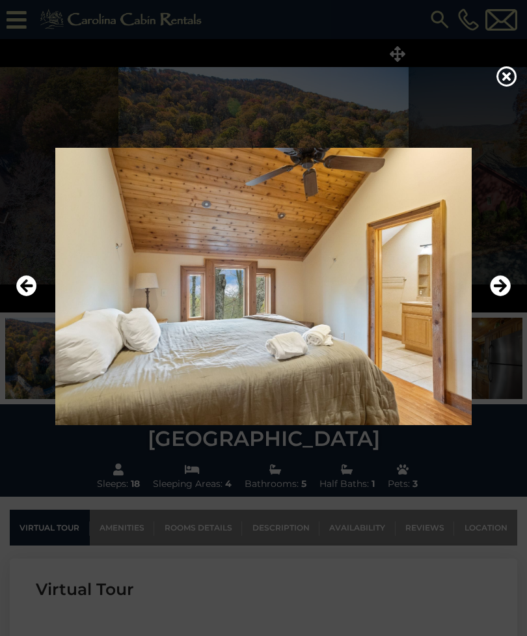
click at [494, 301] on button "Next" at bounding box center [500, 286] width 21 height 30
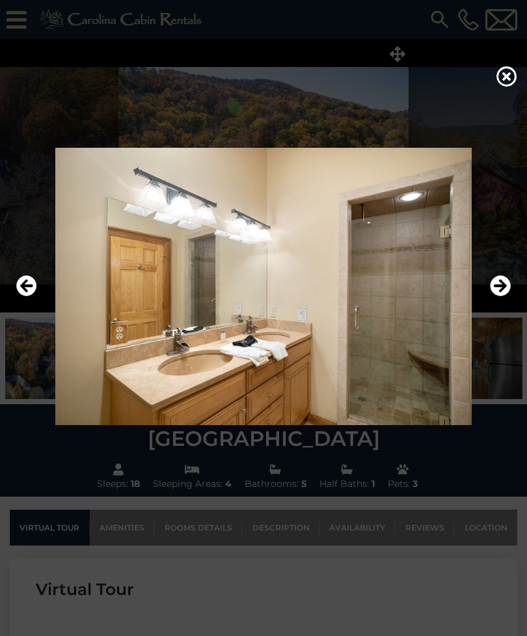
click at [495, 301] on button "Next" at bounding box center [500, 286] width 21 height 30
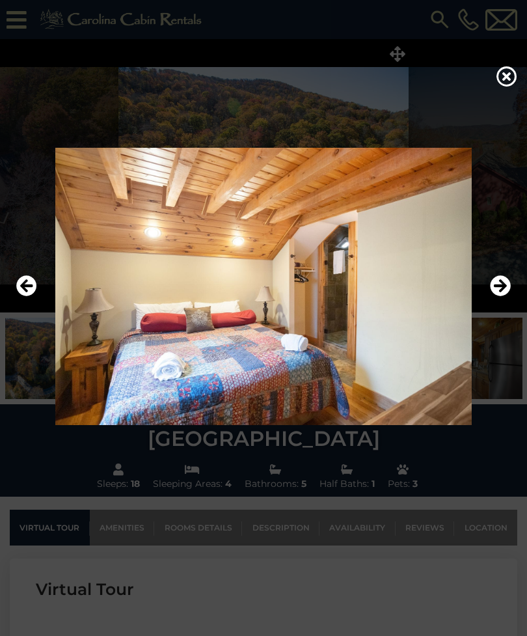
click at [494, 301] on button "Next" at bounding box center [500, 286] width 21 height 30
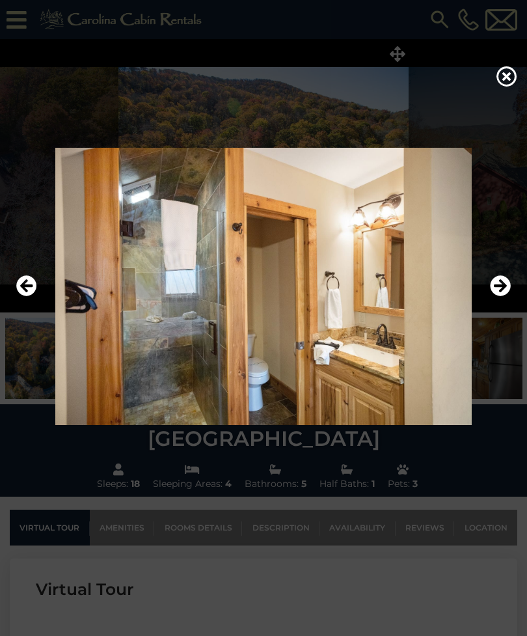
click at [493, 301] on button "Next" at bounding box center [500, 286] width 21 height 30
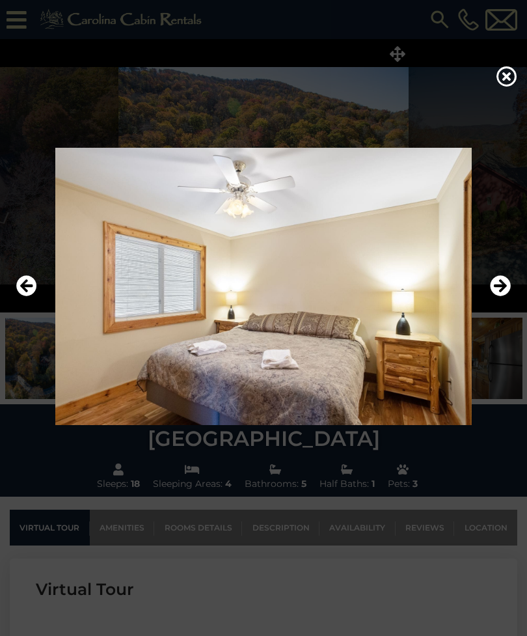
click at [493, 301] on button "Next" at bounding box center [500, 286] width 21 height 30
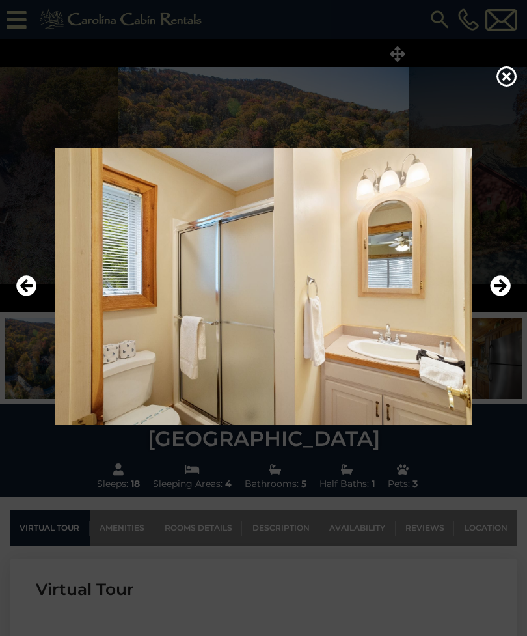
click at [496, 301] on button "Next" at bounding box center [500, 286] width 21 height 30
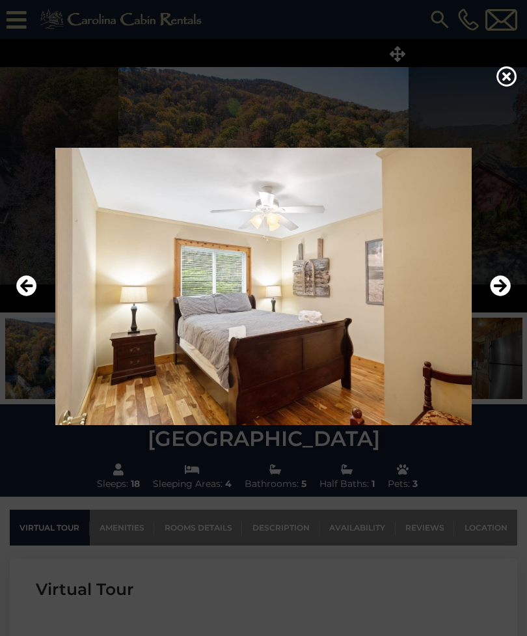
click at [496, 301] on button "Next" at bounding box center [500, 286] width 21 height 30
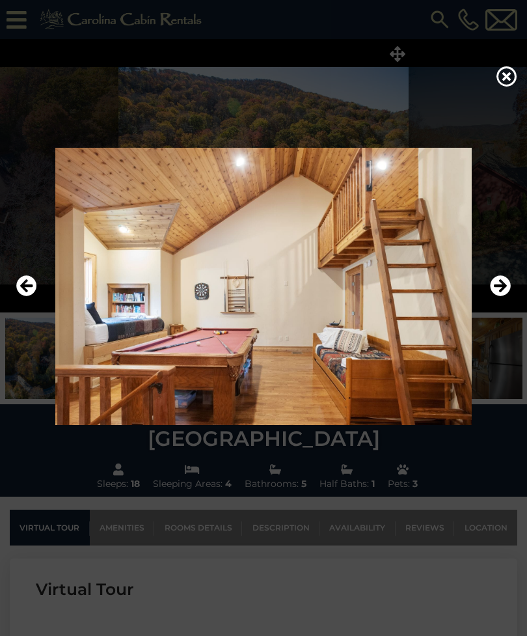
click at [494, 301] on button "Next" at bounding box center [500, 286] width 21 height 30
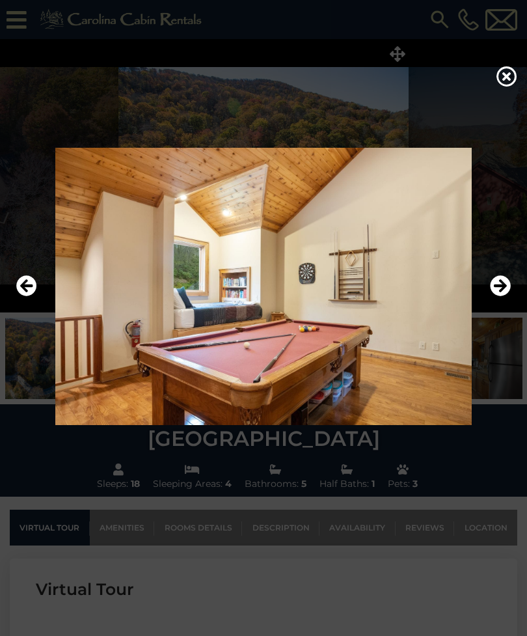
click at [494, 301] on button "Next" at bounding box center [500, 286] width 21 height 30
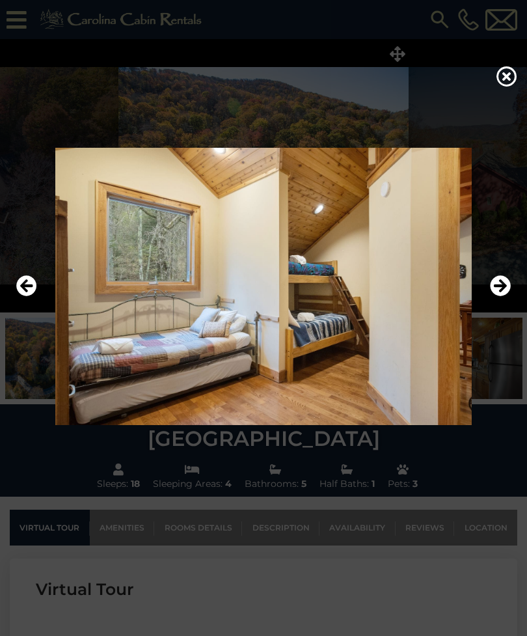
click at [493, 301] on button "Next" at bounding box center [500, 286] width 21 height 30
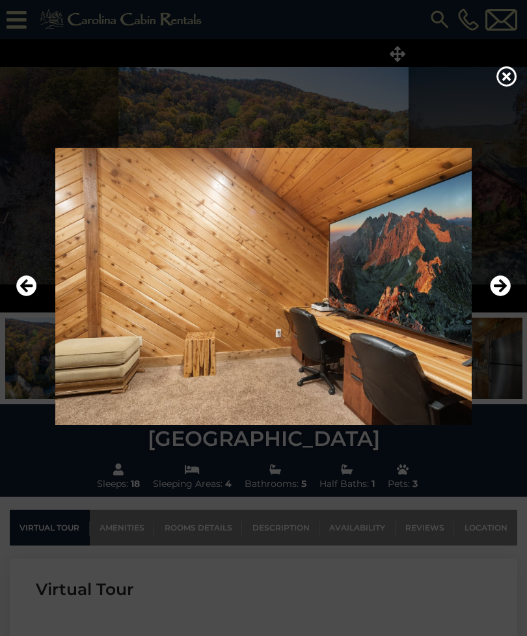
click at [494, 301] on button "Next" at bounding box center [500, 286] width 21 height 30
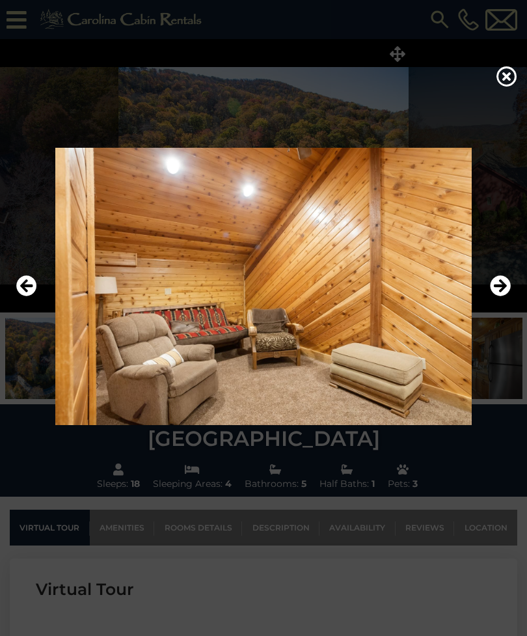
click at [29, 294] on icon "Previous" at bounding box center [26, 285] width 21 height 21
click at [495, 296] on icon "Next" at bounding box center [500, 285] width 21 height 21
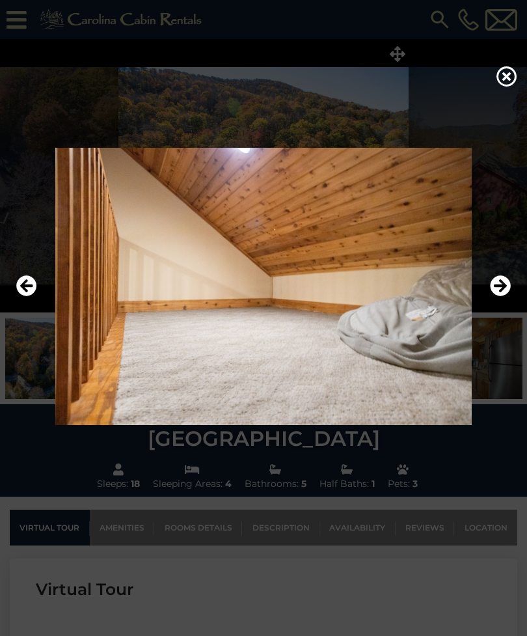
click at [496, 296] on icon "Next" at bounding box center [500, 285] width 21 height 21
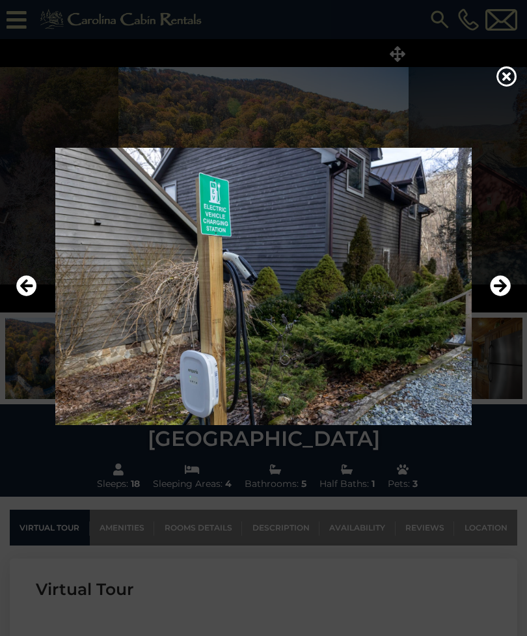
click at [498, 296] on icon "Next" at bounding box center [500, 285] width 21 height 21
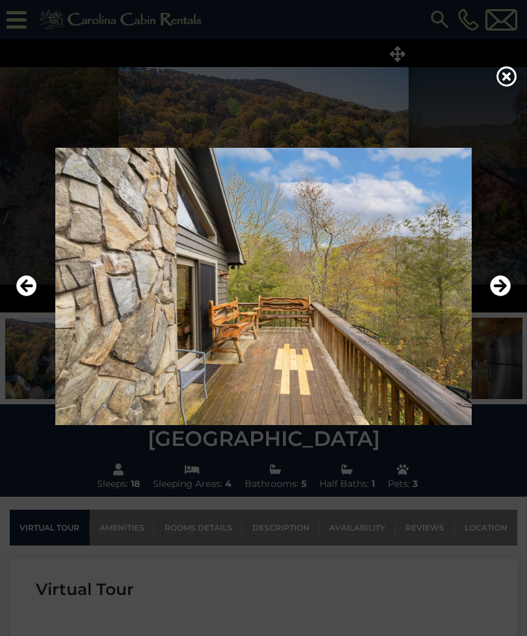
click at [500, 296] on icon "Next" at bounding box center [500, 285] width 21 height 21
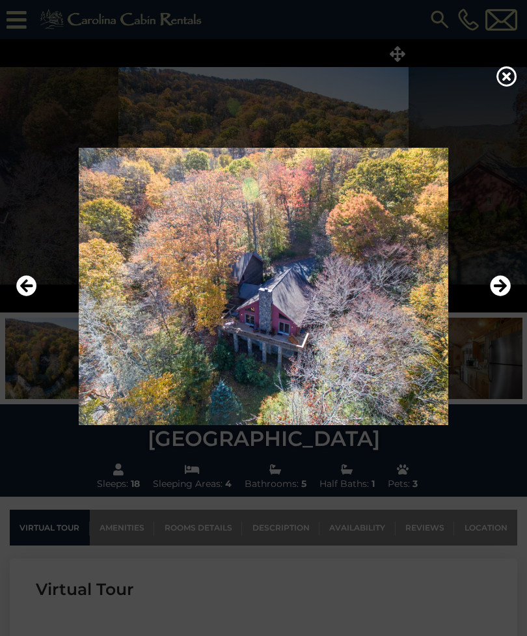
click at [29, 296] on icon "Previous" at bounding box center [26, 285] width 21 height 21
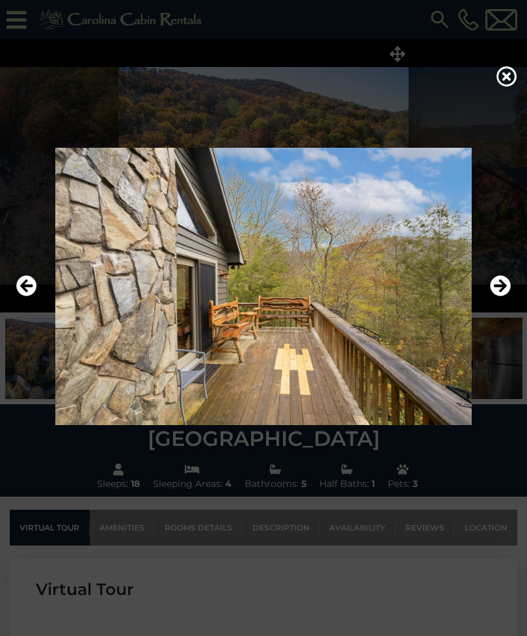
click at [500, 296] on icon "Next" at bounding box center [500, 285] width 21 height 21
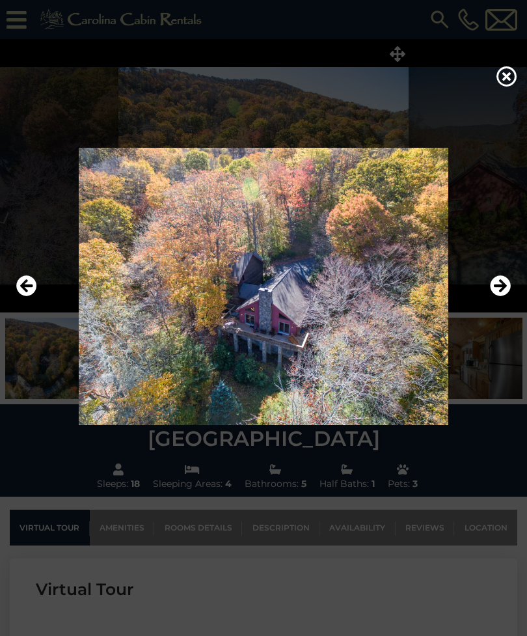
click at [502, 296] on icon "Next" at bounding box center [500, 285] width 21 height 21
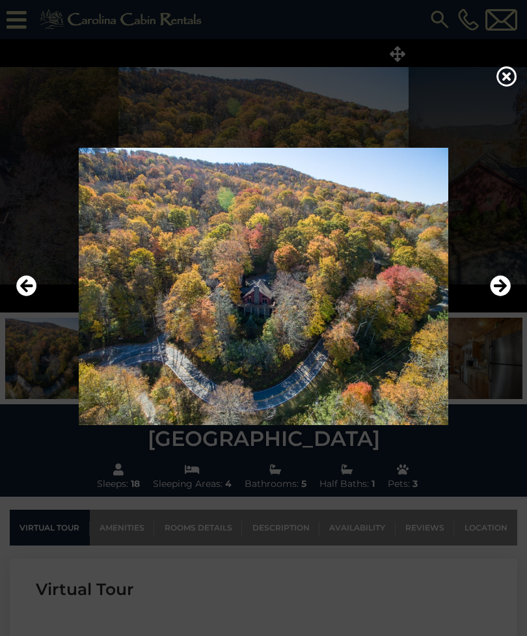
click at [500, 296] on icon "Next" at bounding box center [500, 285] width 21 height 21
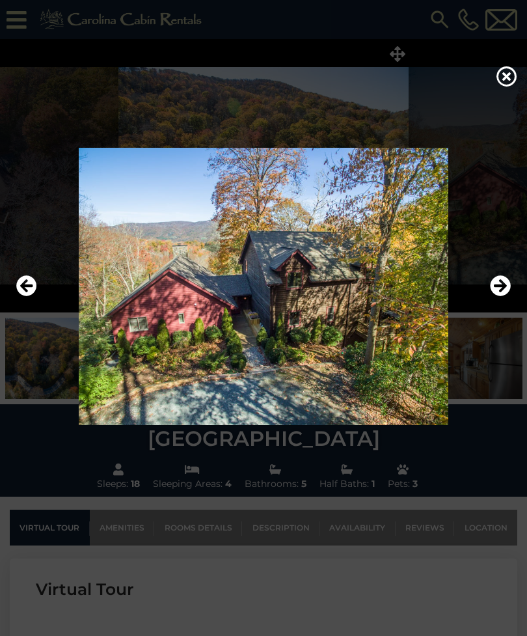
click at [499, 296] on icon "Next" at bounding box center [500, 285] width 21 height 21
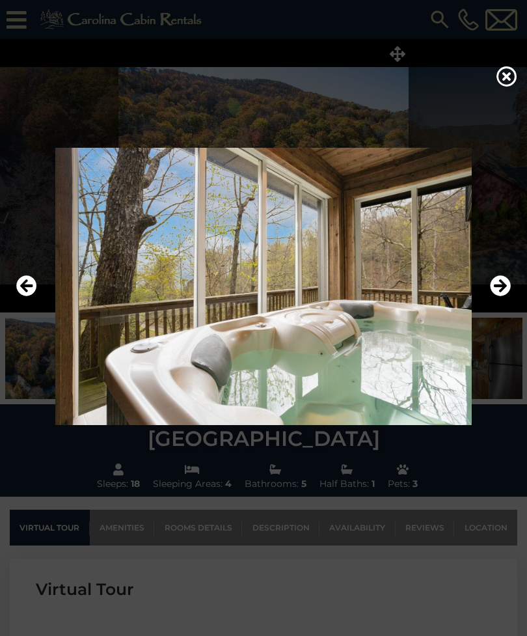
click at [31, 296] on icon "Previous" at bounding box center [26, 285] width 21 height 21
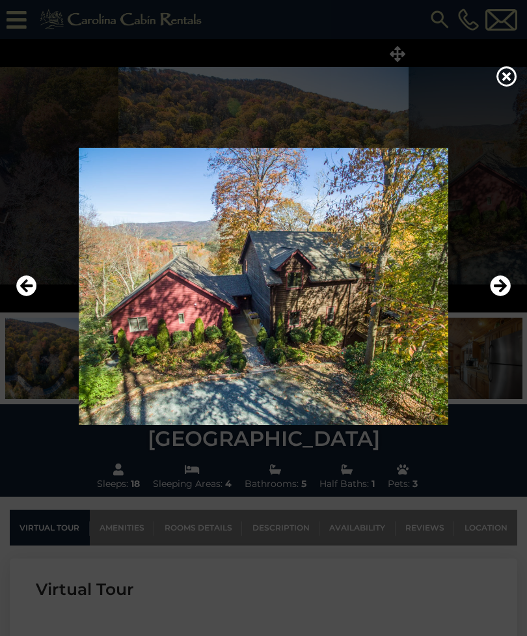
click at [496, 296] on icon "Next" at bounding box center [500, 285] width 21 height 21
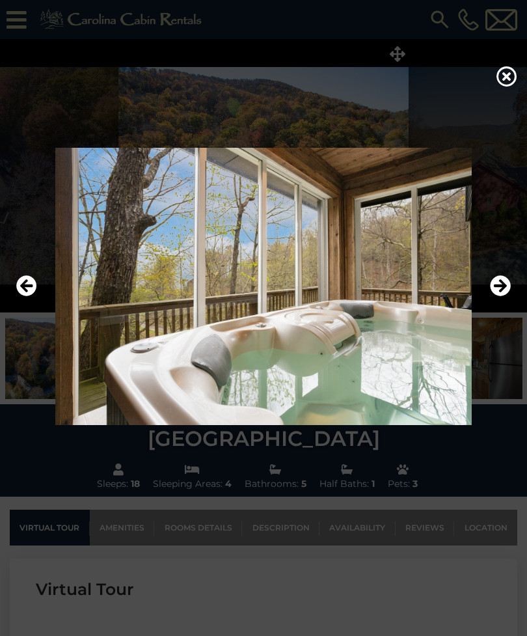
click at [494, 296] on icon "Next" at bounding box center [500, 285] width 21 height 21
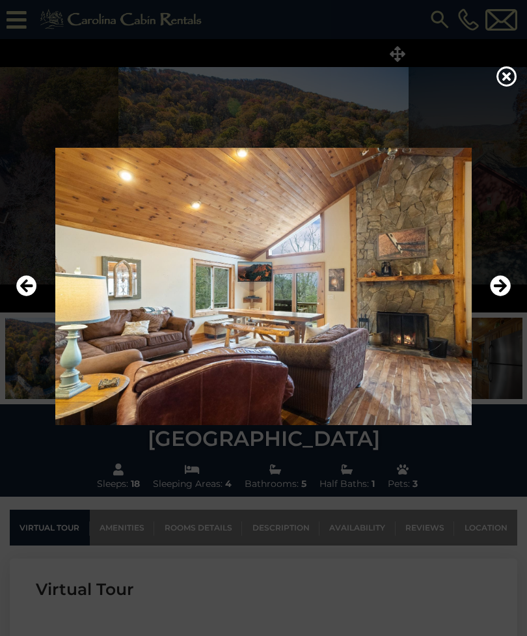
click at [500, 296] on icon "Next" at bounding box center [500, 285] width 21 height 21
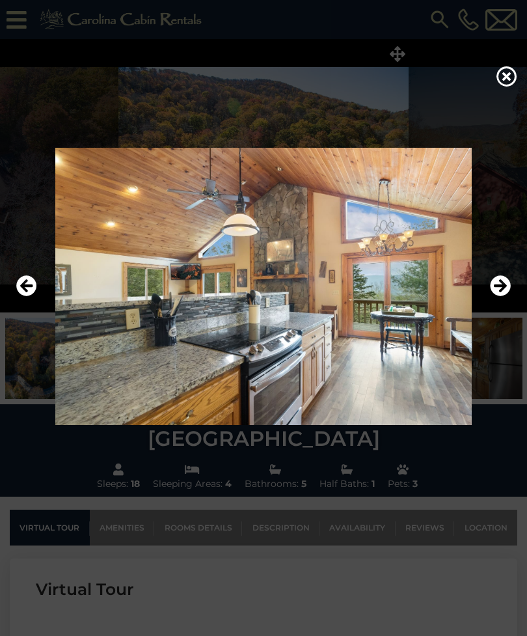
click at [506, 82] on icon at bounding box center [506, 76] width 21 height 21
